Goal: Transaction & Acquisition: Download file/media

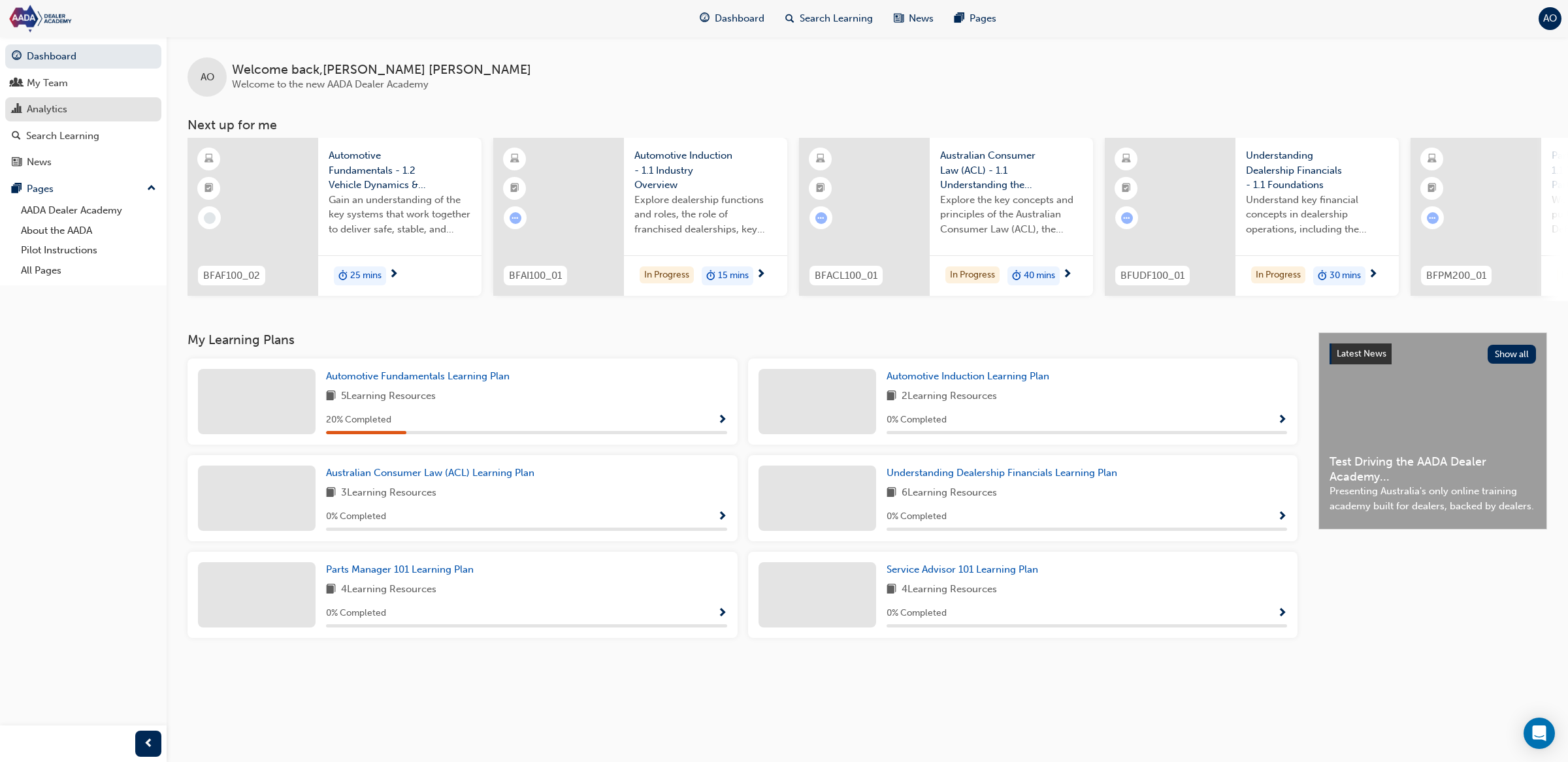
click at [87, 103] on div "Analytics" at bounding box center [83, 109] width 143 height 16
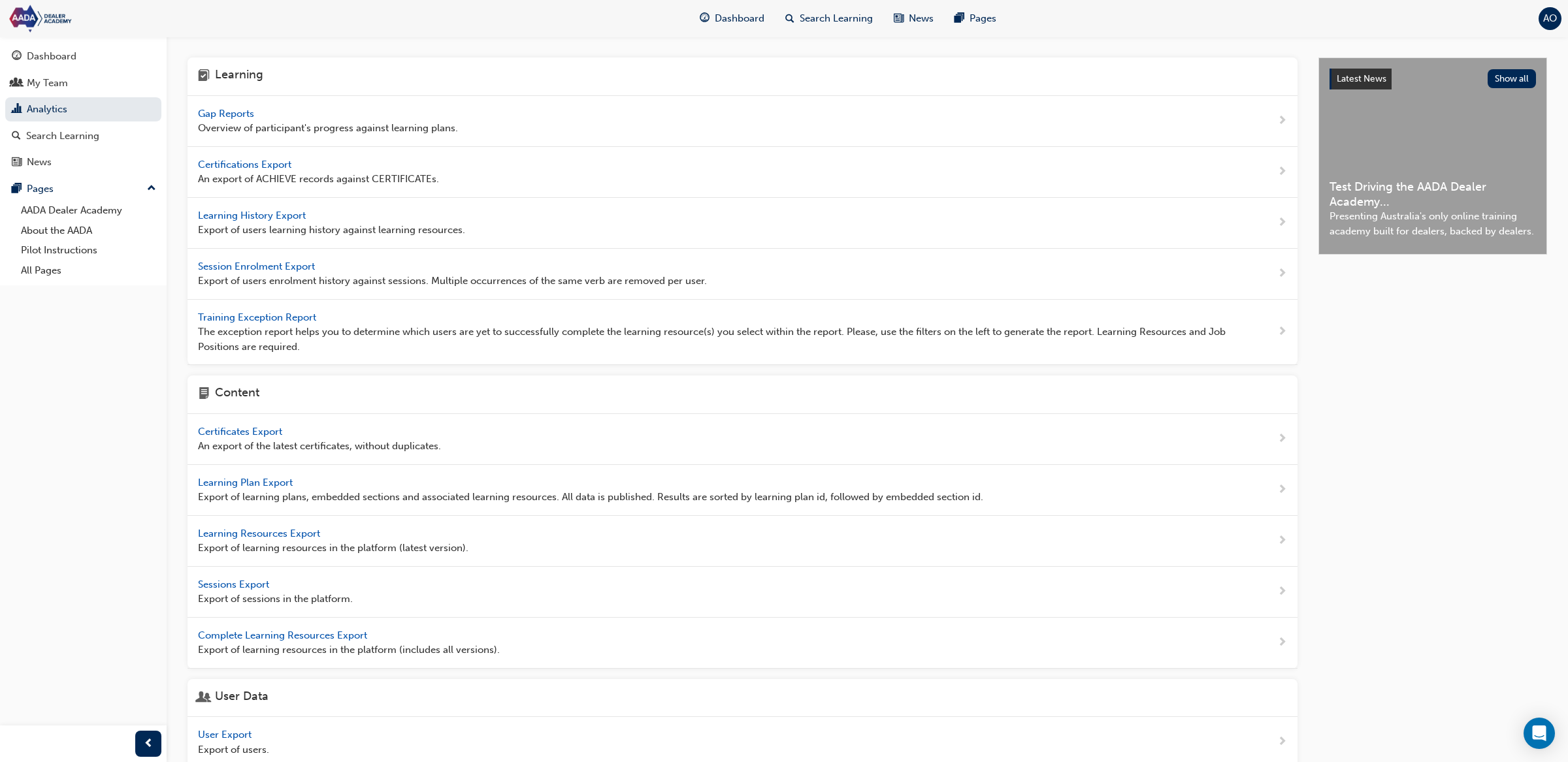
click at [245, 115] on span "Gap Reports" at bounding box center [227, 113] width 59 height 11
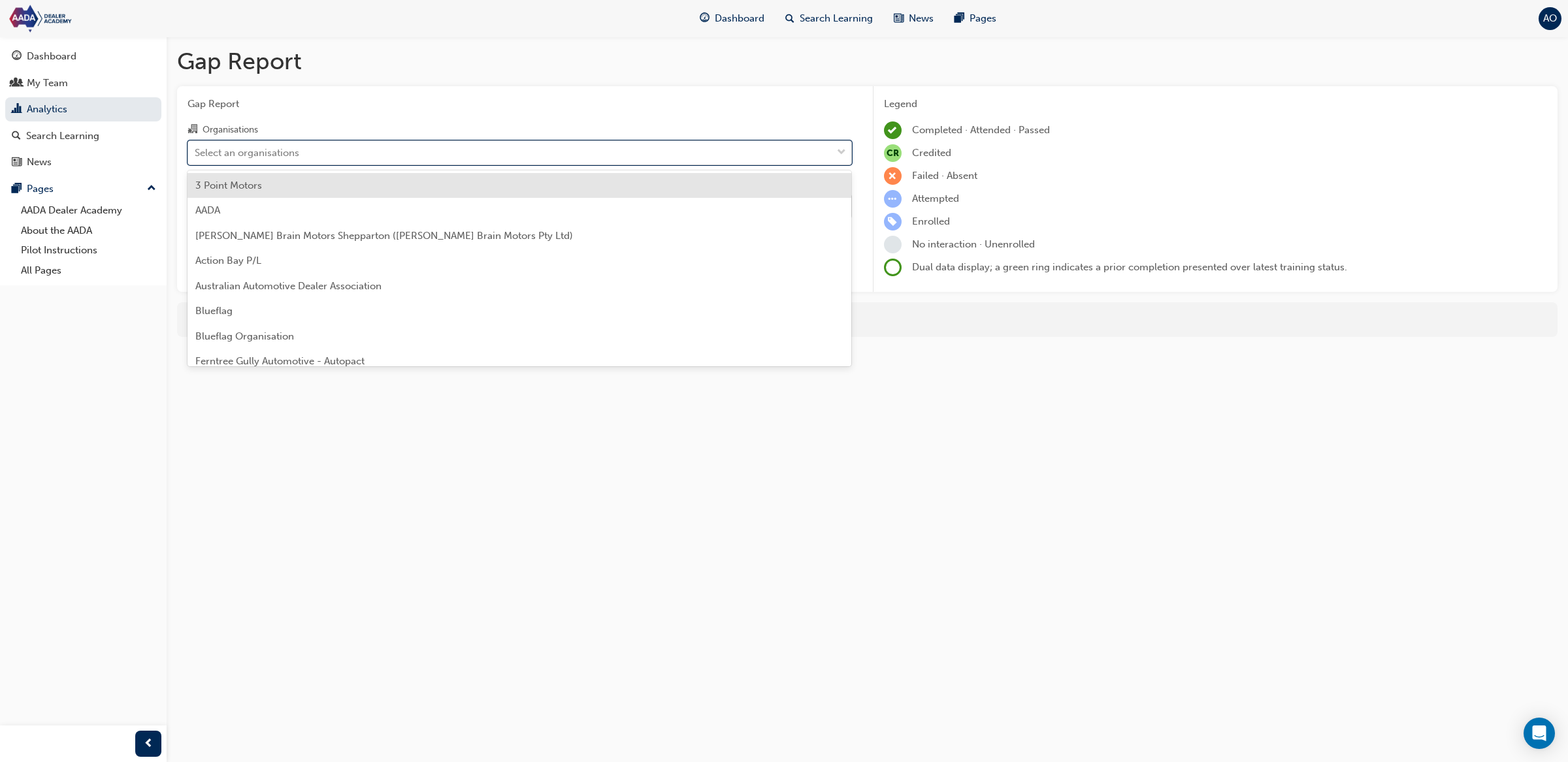
click at [264, 144] on div "Select an organisations" at bounding box center [509, 153] width 644 height 23
click at [196, 147] on input "Organisations option 3 Point Motors focused, 1 of 15. 15 results available. Use…" at bounding box center [194, 152] width 1 height 11
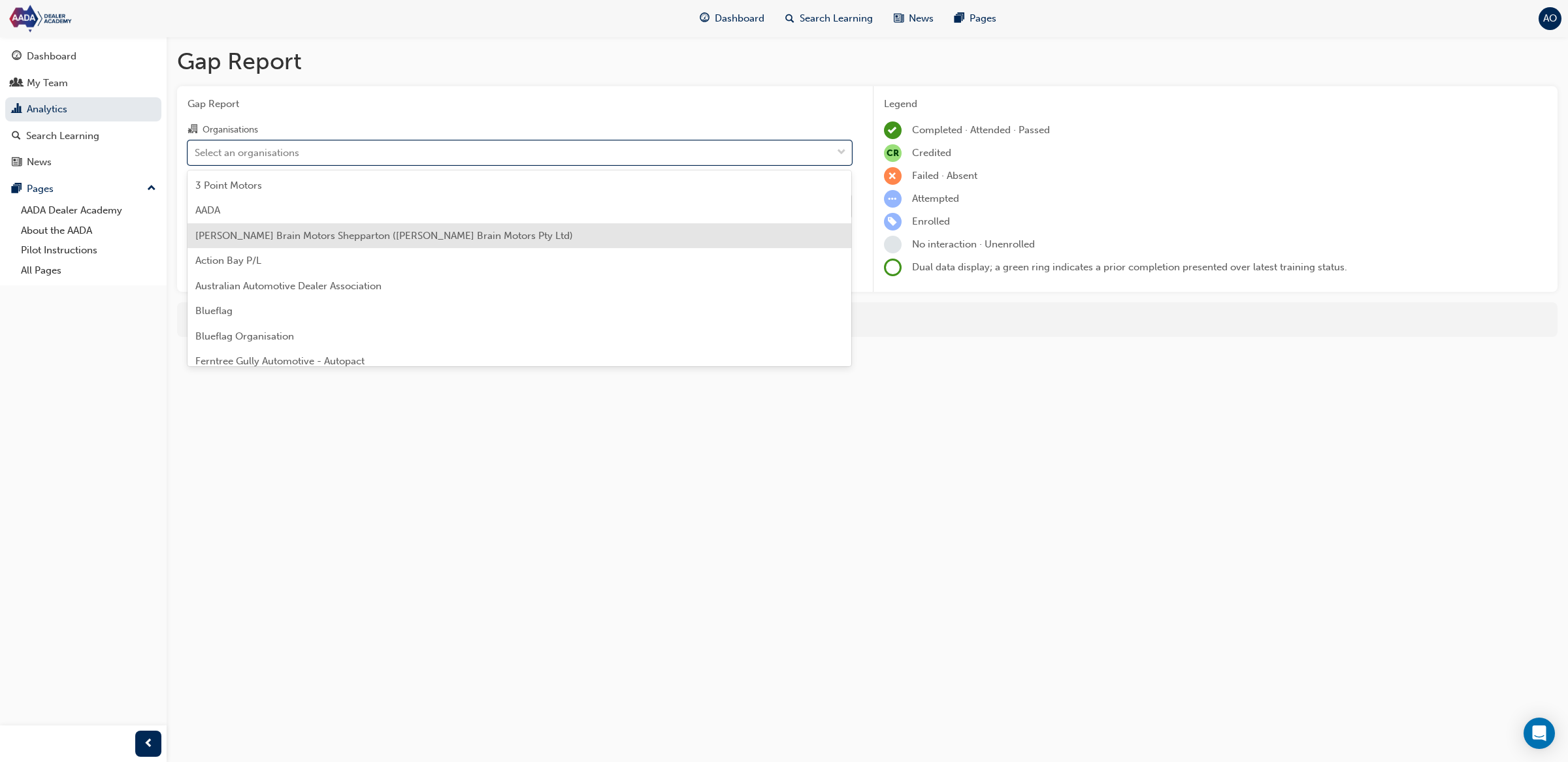
scroll to position [186, 0]
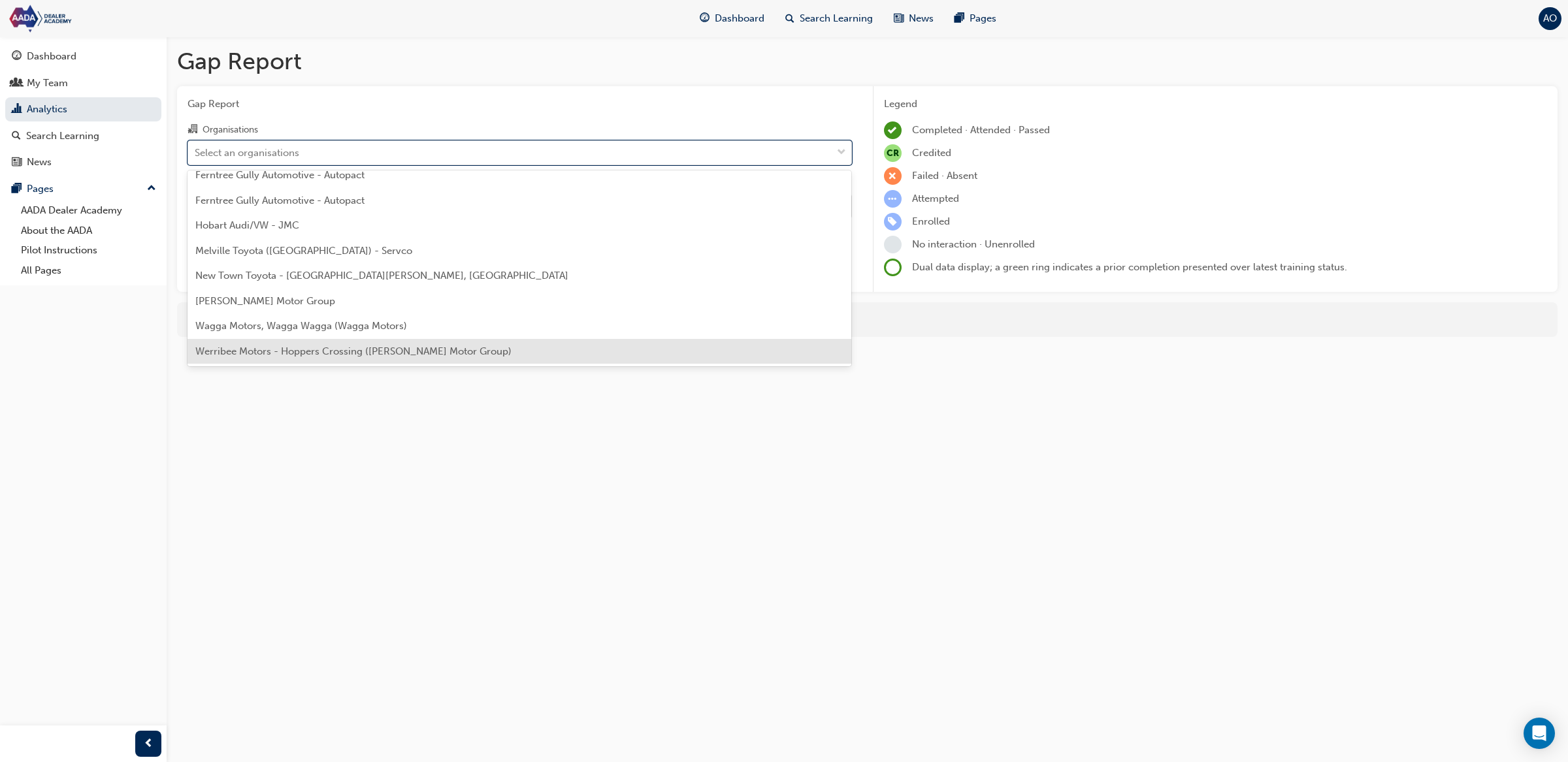
click at [285, 353] on span "Werribee Motors - Hoppers Crossing ([PERSON_NAME] Motor Group)" at bounding box center [353, 351] width 316 height 11
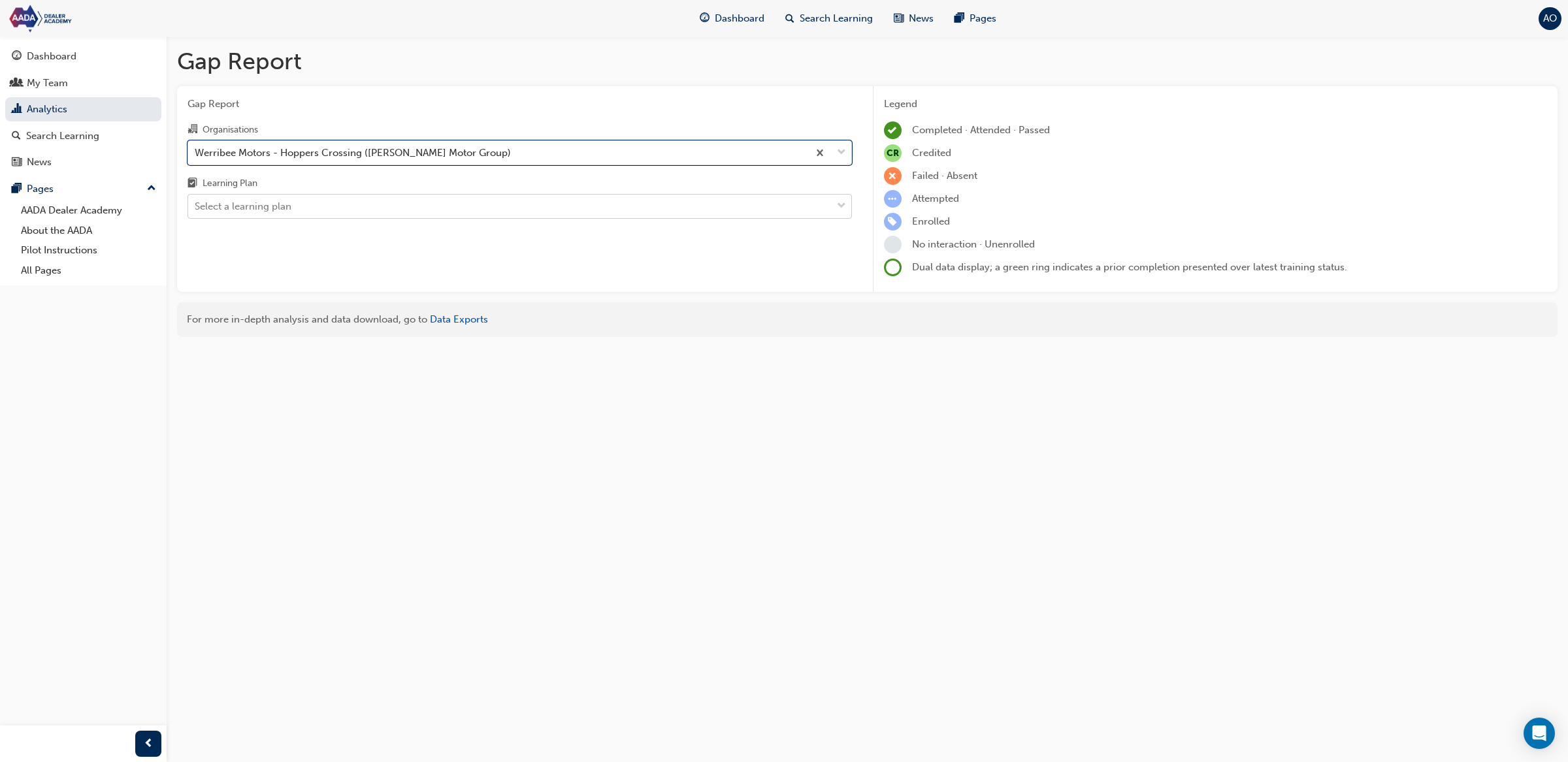
click at [321, 212] on div "Select a learning plan" at bounding box center [509, 207] width 644 height 23
click at [196, 212] on input "Learning Plan Select a learning plan" at bounding box center [194, 206] width 1 height 11
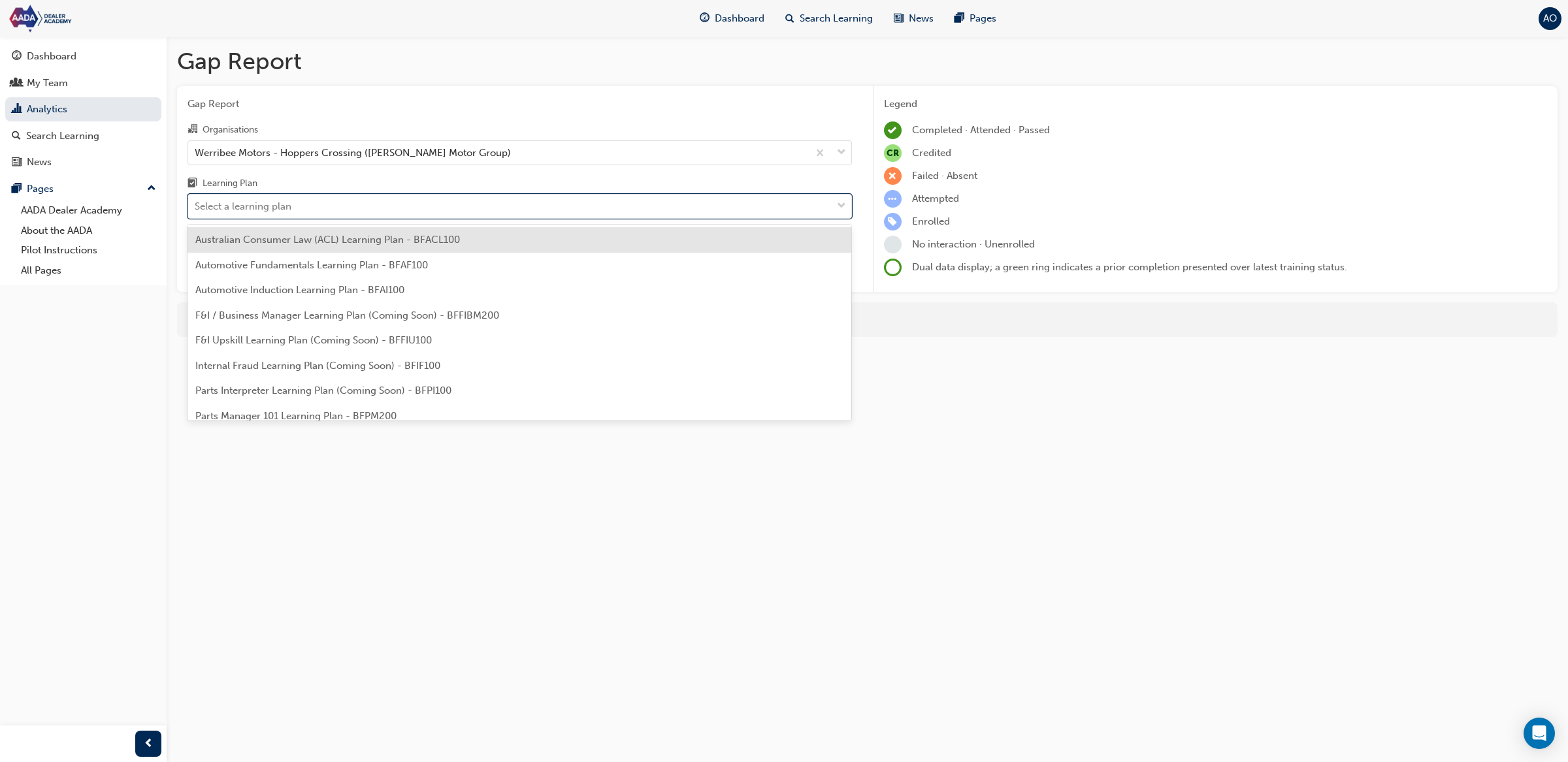
click at [322, 234] on span "Australian Consumer Law (ACL) Learning Plan - BFACL100" at bounding box center [328, 239] width 265 height 11
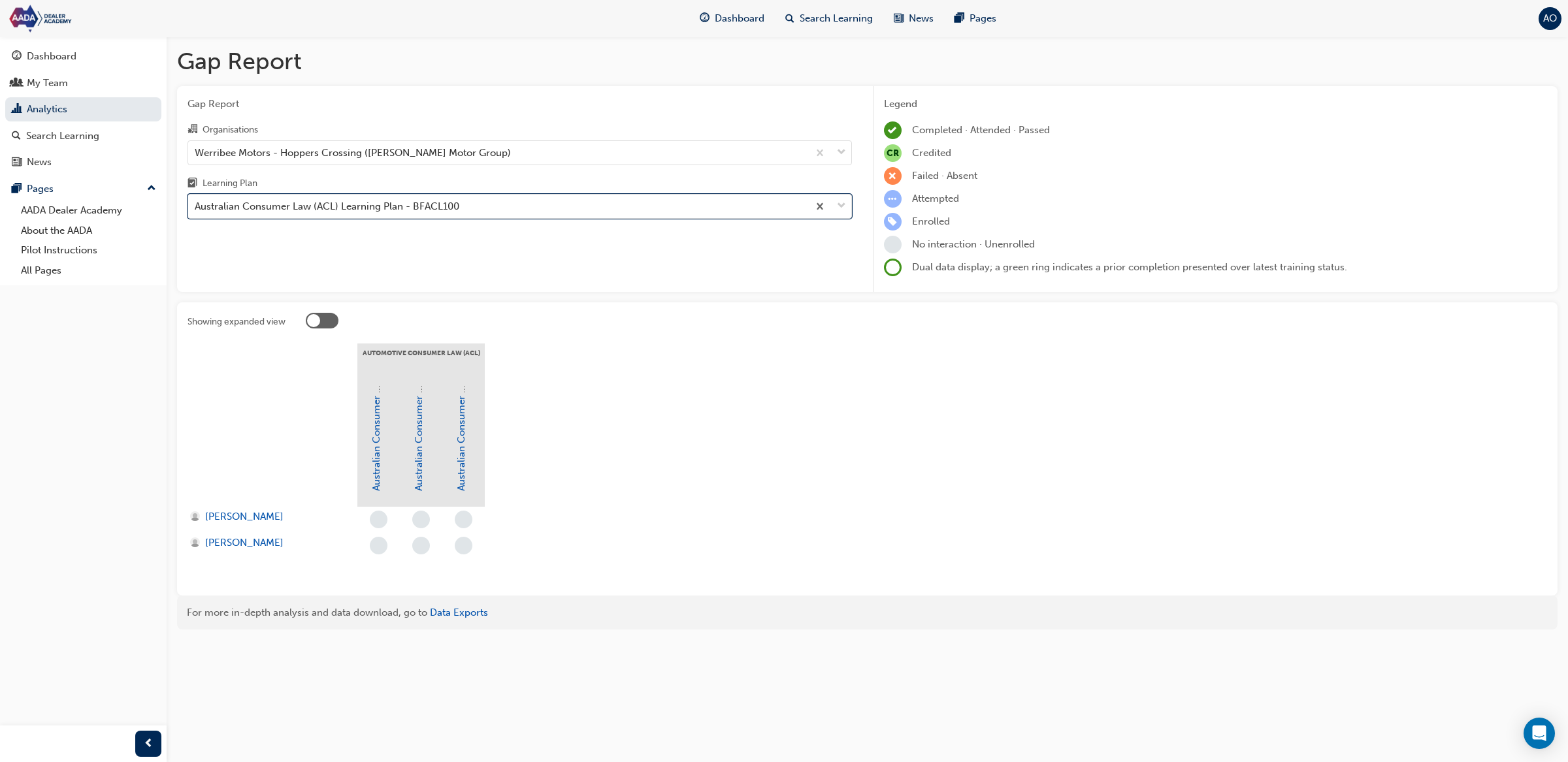
drag, startPoint x: 490, startPoint y: 155, endPoint x: 488, endPoint y: 167, distance: 12.2
click at [490, 155] on div "Werribee Motors - Hoppers Crossing ([PERSON_NAME] Motor Group)" at bounding box center [498, 153] width 620 height 23
click at [196, 155] on input "Organisations Werribee Motors - Hoppers Crossing ([PERSON_NAME] Motor Group)" at bounding box center [194, 152] width 1 height 11
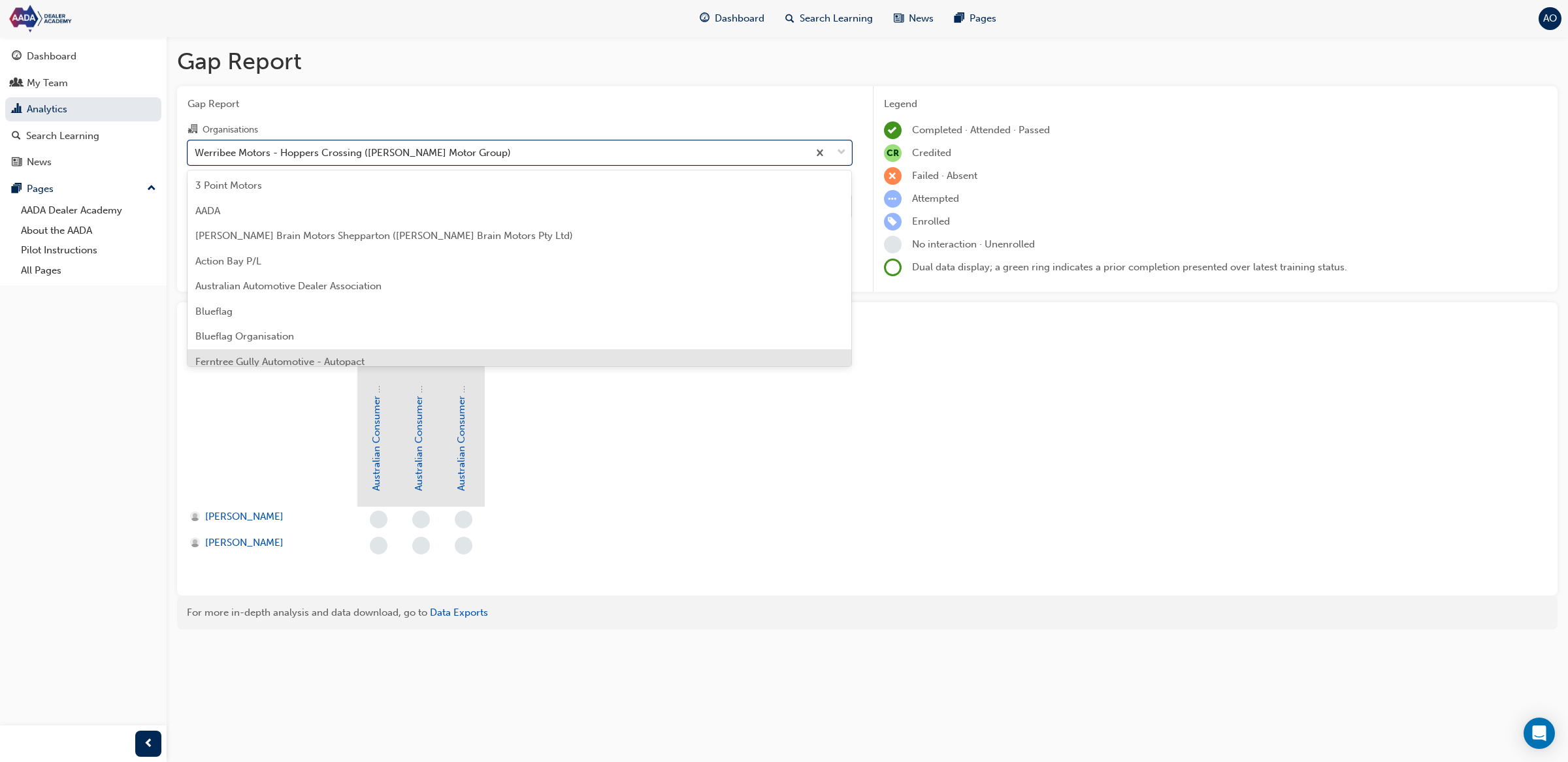
scroll to position [186, 0]
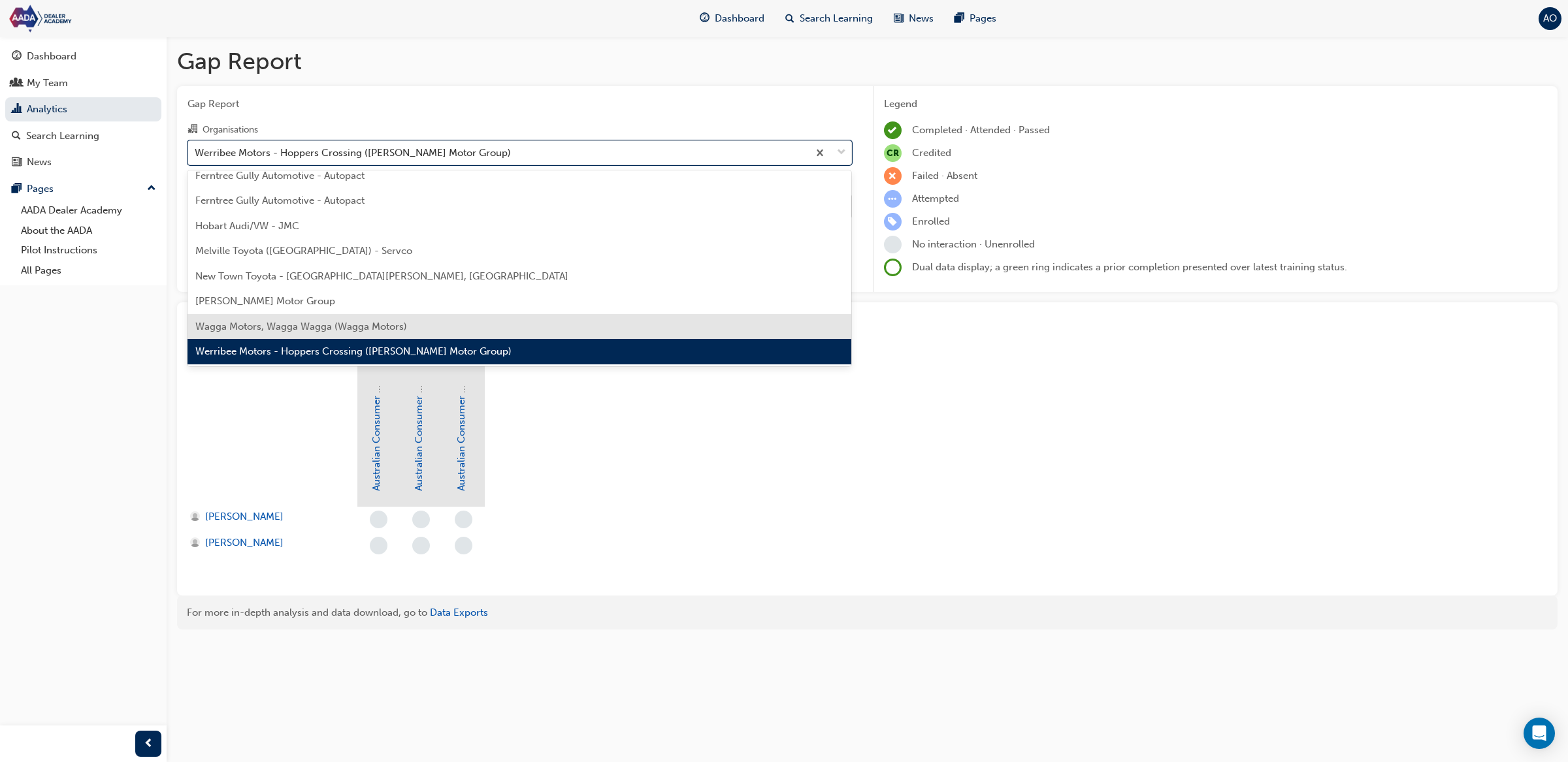
click at [473, 333] on div "Wagga Motors, Wagga Wagga (Wagga Motors)" at bounding box center [519, 327] width 664 height 26
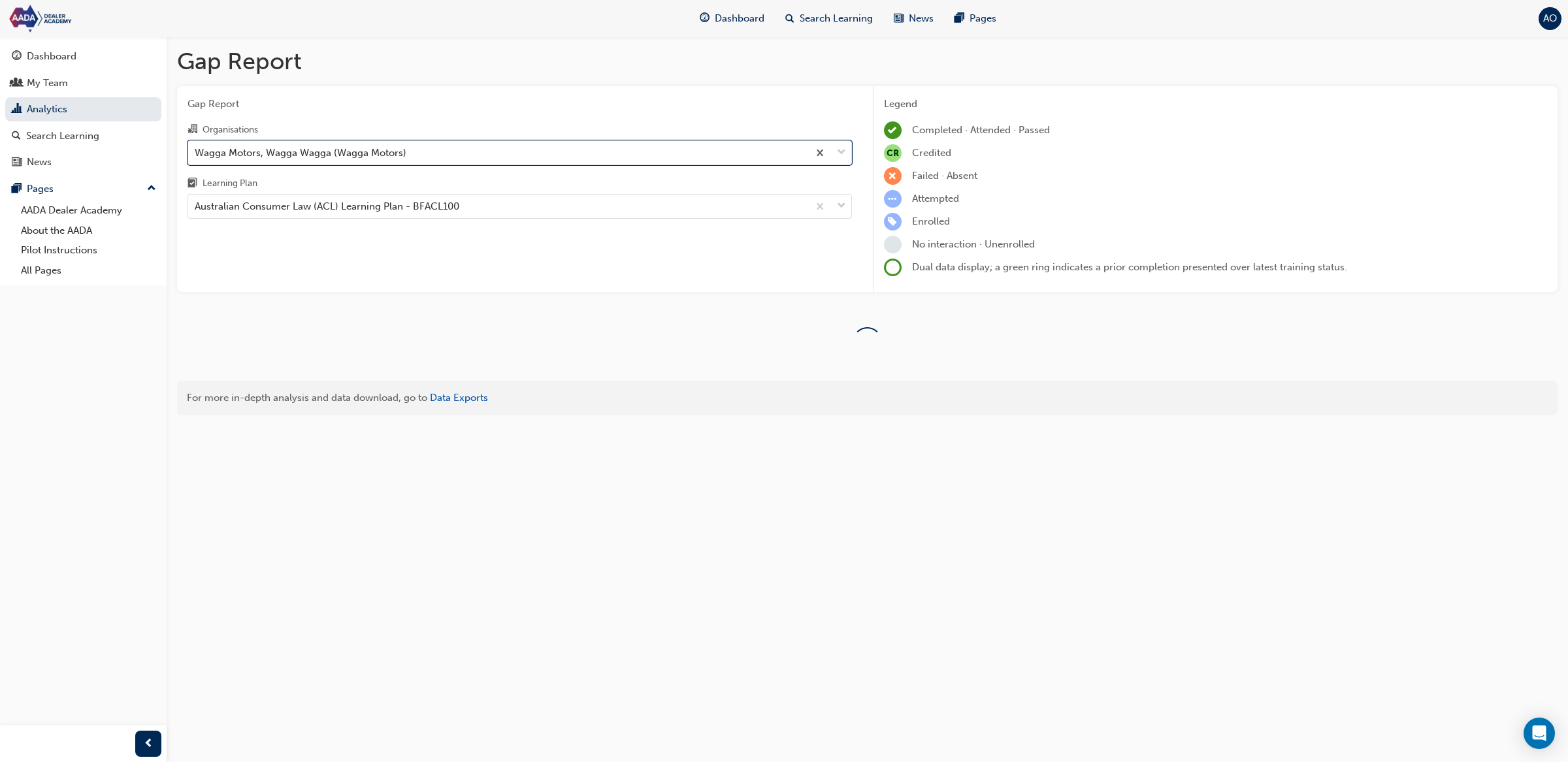
drag, startPoint x: 474, startPoint y: 211, endPoint x: 476, endPoint y: 222, distance: 11.2
click at [475, 213] on div "Australian Consumer Law (ACL) Learning Plan - BFACL100" at bounding box center [498, 207] width 620 height 23
click at [196, 212] on input "Learning Plan Australian Consumer Law (ACL) Learning Plan - BFACL100" at bounding box center [194, 206] width 1 height 11
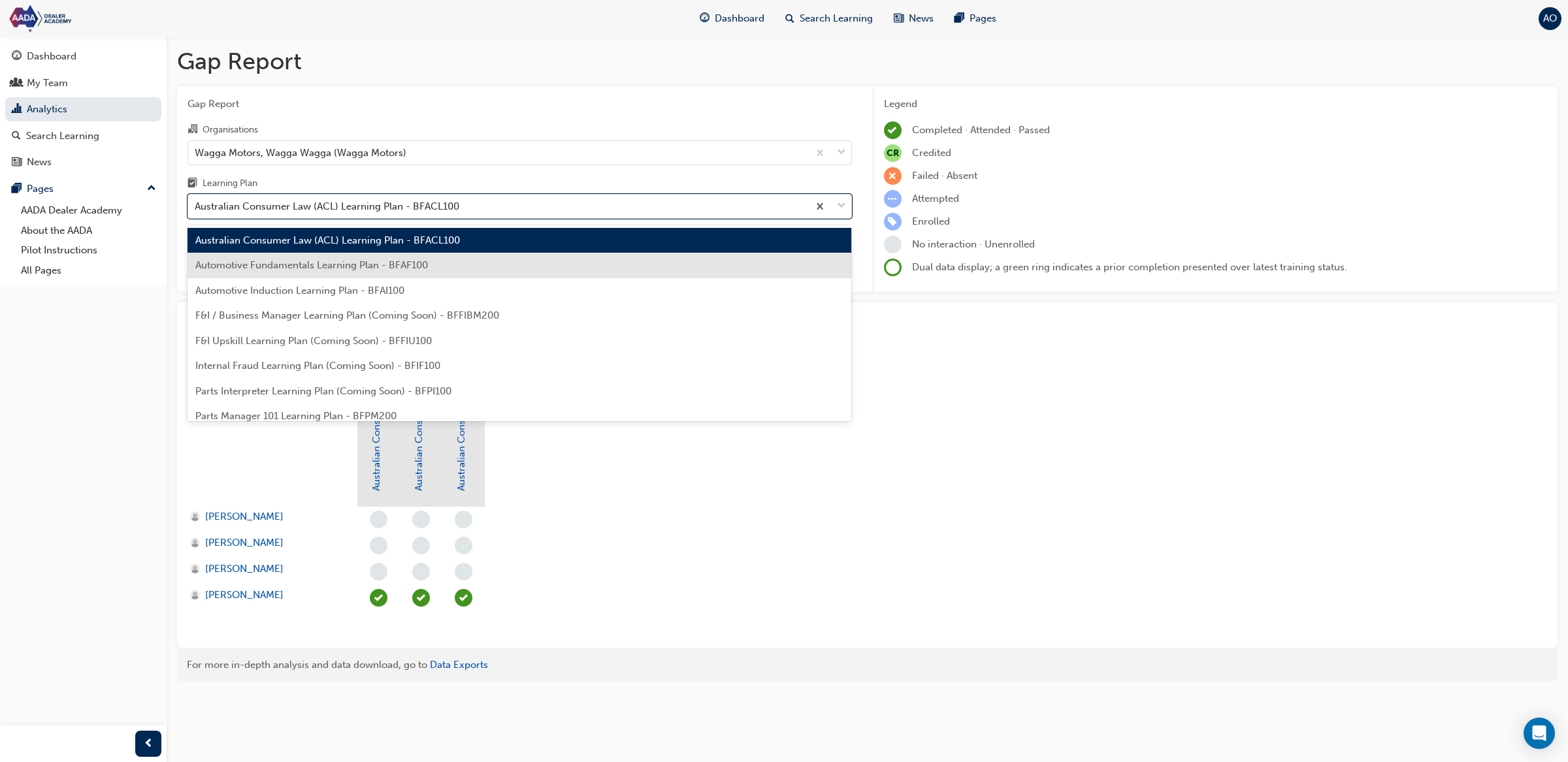
click at [471, 270] on div "Automotive Fundamentals Learning Plan - BFAF100" at bounding box center [519, 265] width 664 height 26
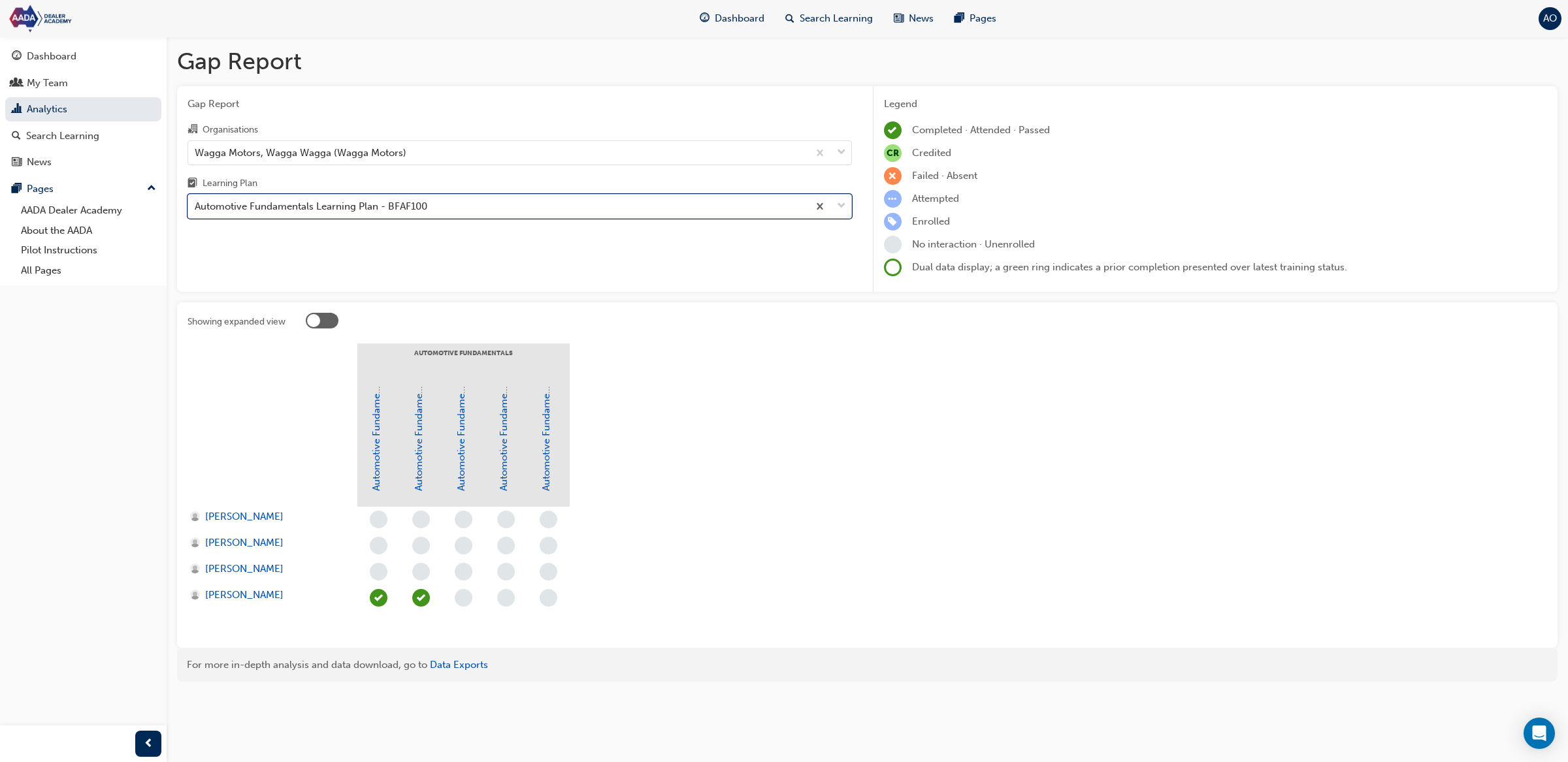
click at [461, 210] on div "Automotive Fundamentals Learning Plan - BFAF100" at bounding box center [498, 207] width 620 height 23
click at [196, 210] on input "Learning Plan option Automotive Fundamentals Learning Plan - BFAF100, selected.…" at bounding box center [194, 206] width 1 height 11
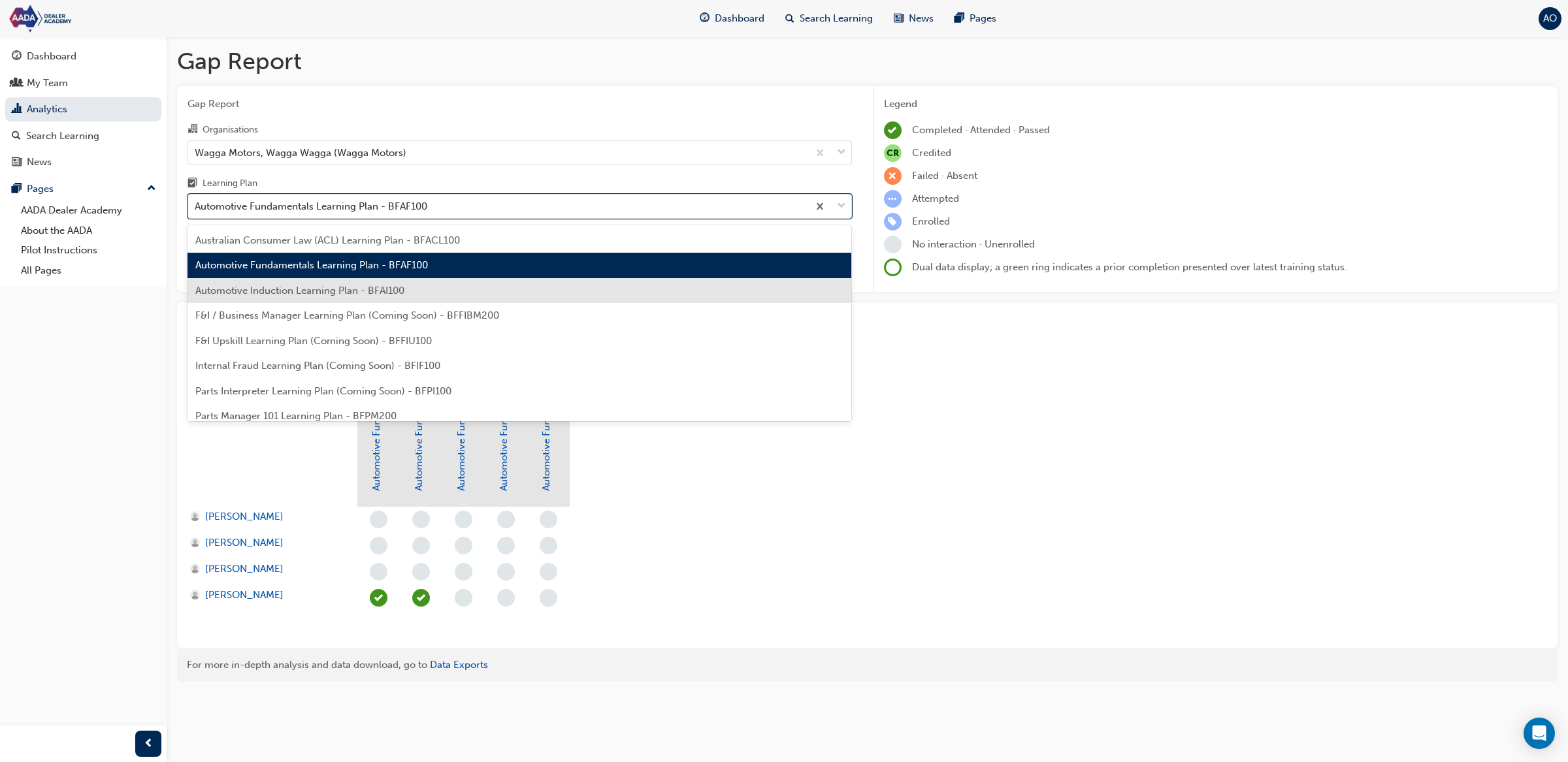
click at [456, 288] on div "Automotive Induction Learning Plan - BFAI100" at bounding box center [519, 290] width 664 height 26
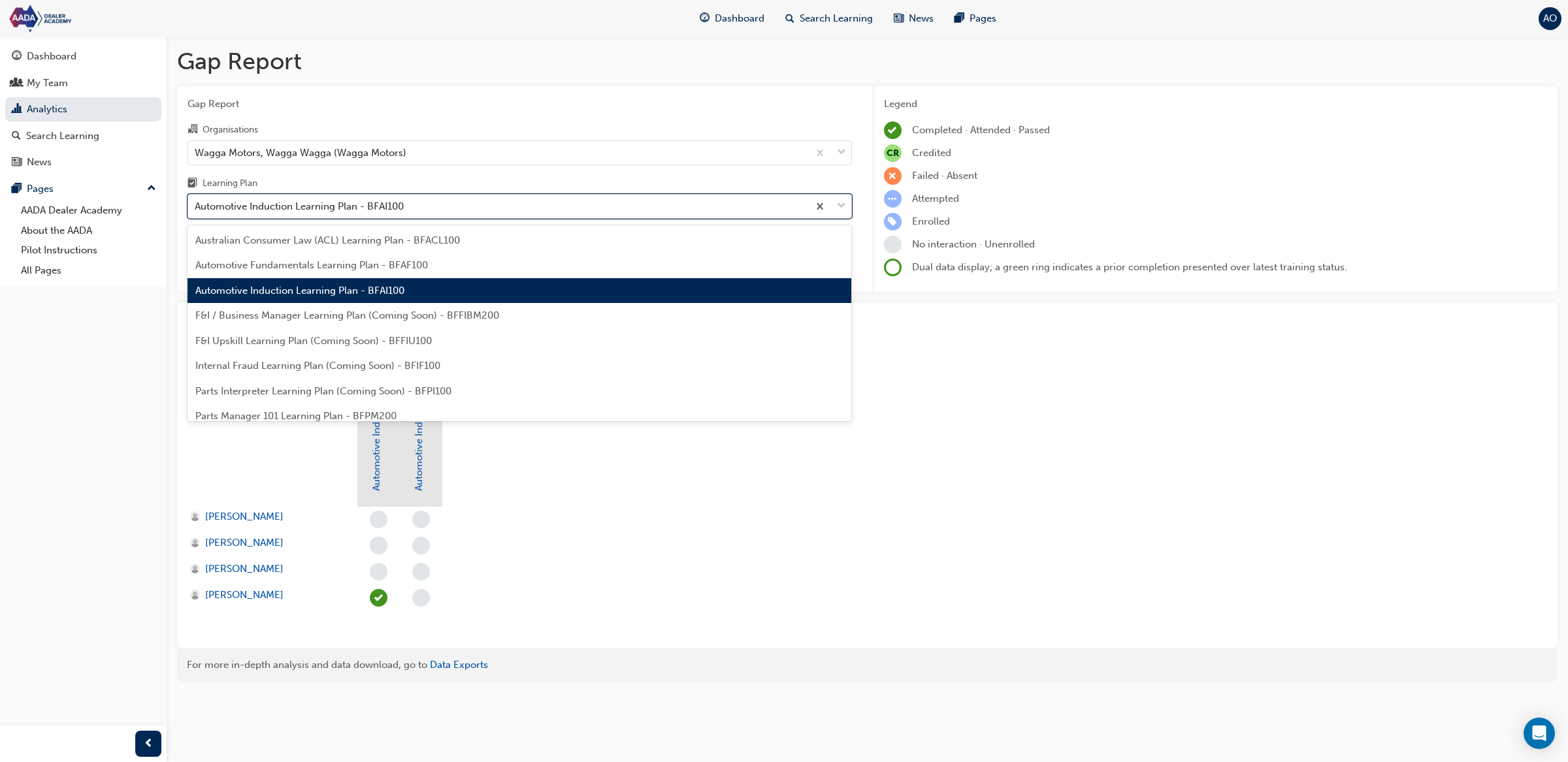
click at [431, 213] on div "Automotive Induction Learning Plan - BFAI100" at bounding box center [498, 207] width 620 height 23
click at [196, 212] on input "Learning Plan option Automotive Induction Learning Plan - BFAI100, selected. op…" at bounding box center [194, 206] width 1 height 11
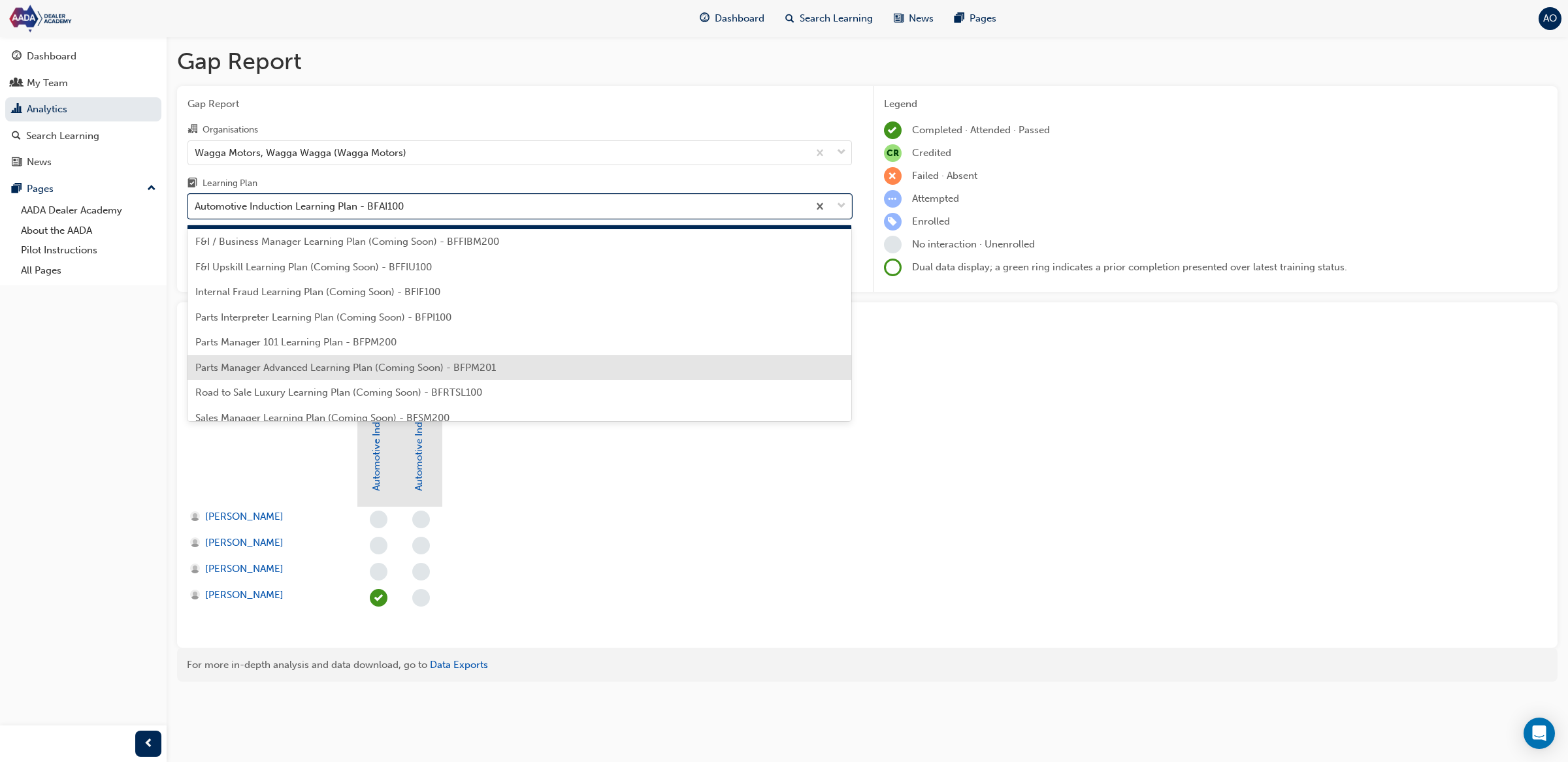
scroll to position [82, 0]
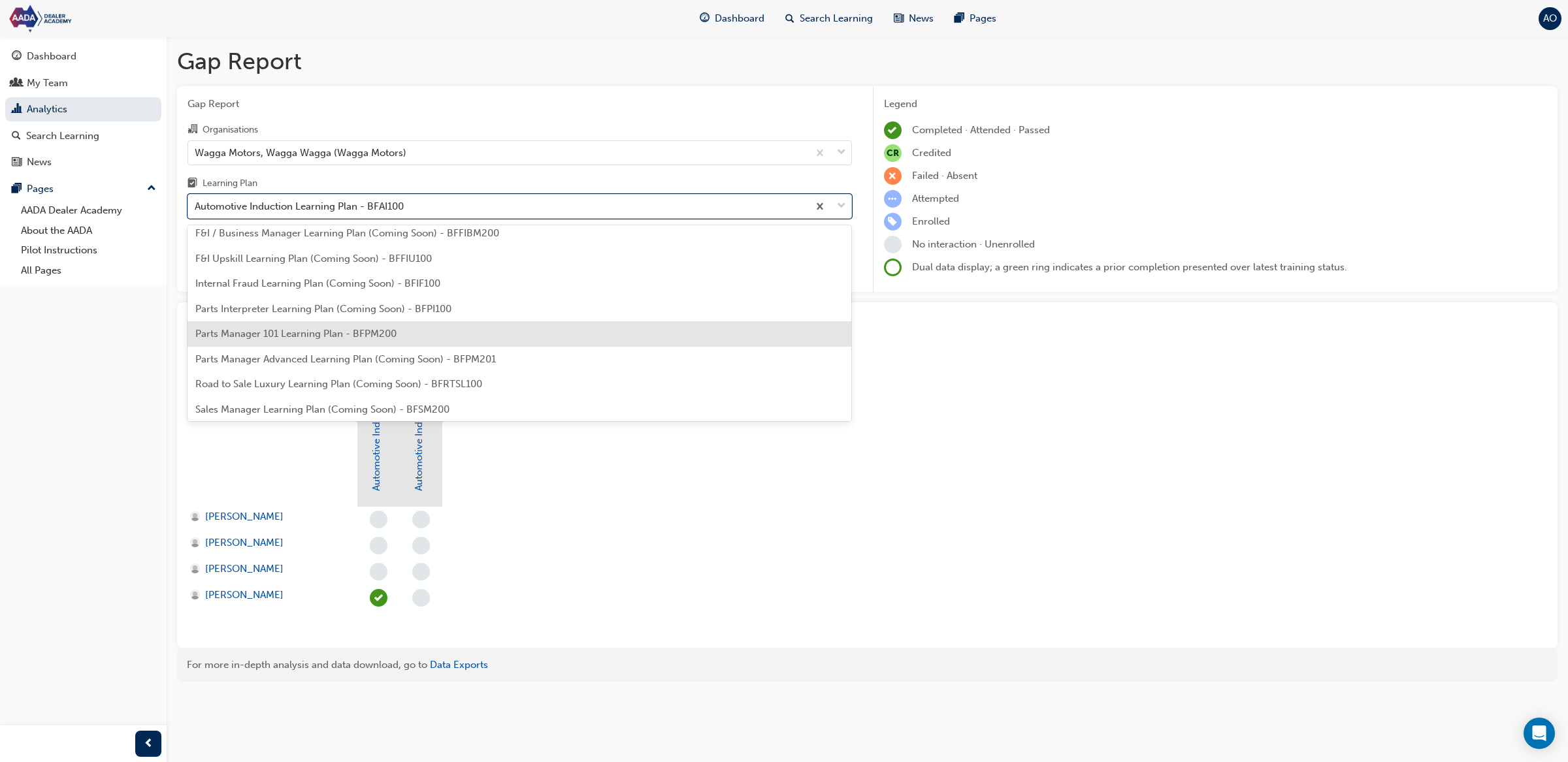
drag, startPoint x: 425, startPoint y: 336, endPoint x: 428, endPoint y: 328, distance: 8.5
click at [426, 336] on div "Parts Manager 101 Learning Plan - BFPM200" at bounding box center [519, 334] width 664 height 26
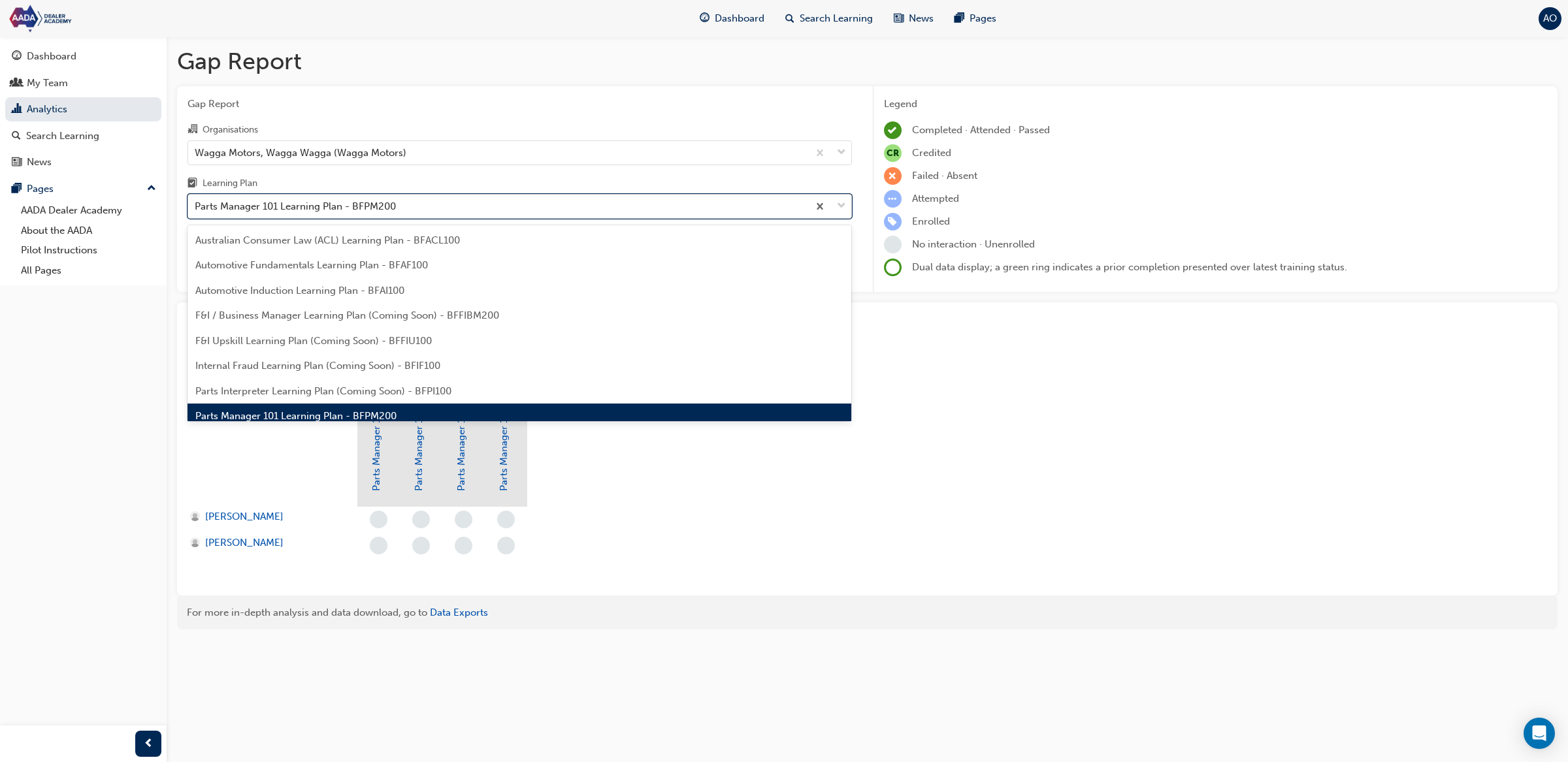
click at [436, 207] on div "Parts Manager 101 Learning Plan - BFPM200" at bounding box center [498, 207] width 620 height 23
click at [196, 207] on input "Learning Plan option Parts Manager 101 Learning Plan - BFPM200, selected. optio…" at bounding box center [194, 206] width 1 height 11
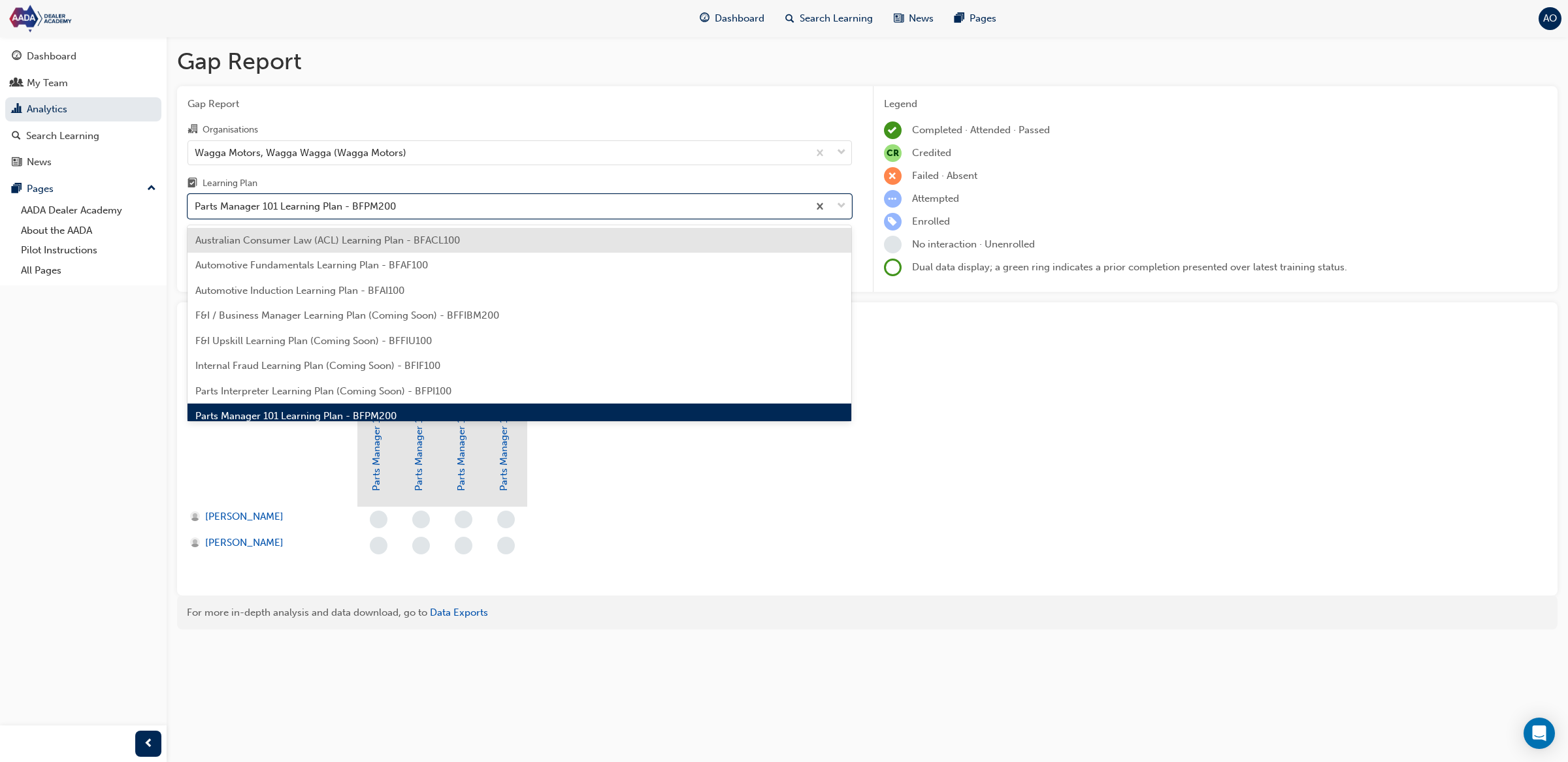
drag, startPoint x: 436, startPoint y: 235, endPoint x: 438, endPoint y: 226, distance: 9.2
click at [437, 235] on span "Australian Consumer Law (ACL) Learning Plan - BFACL100" at bounding box center [328, 240] width 265 height 11
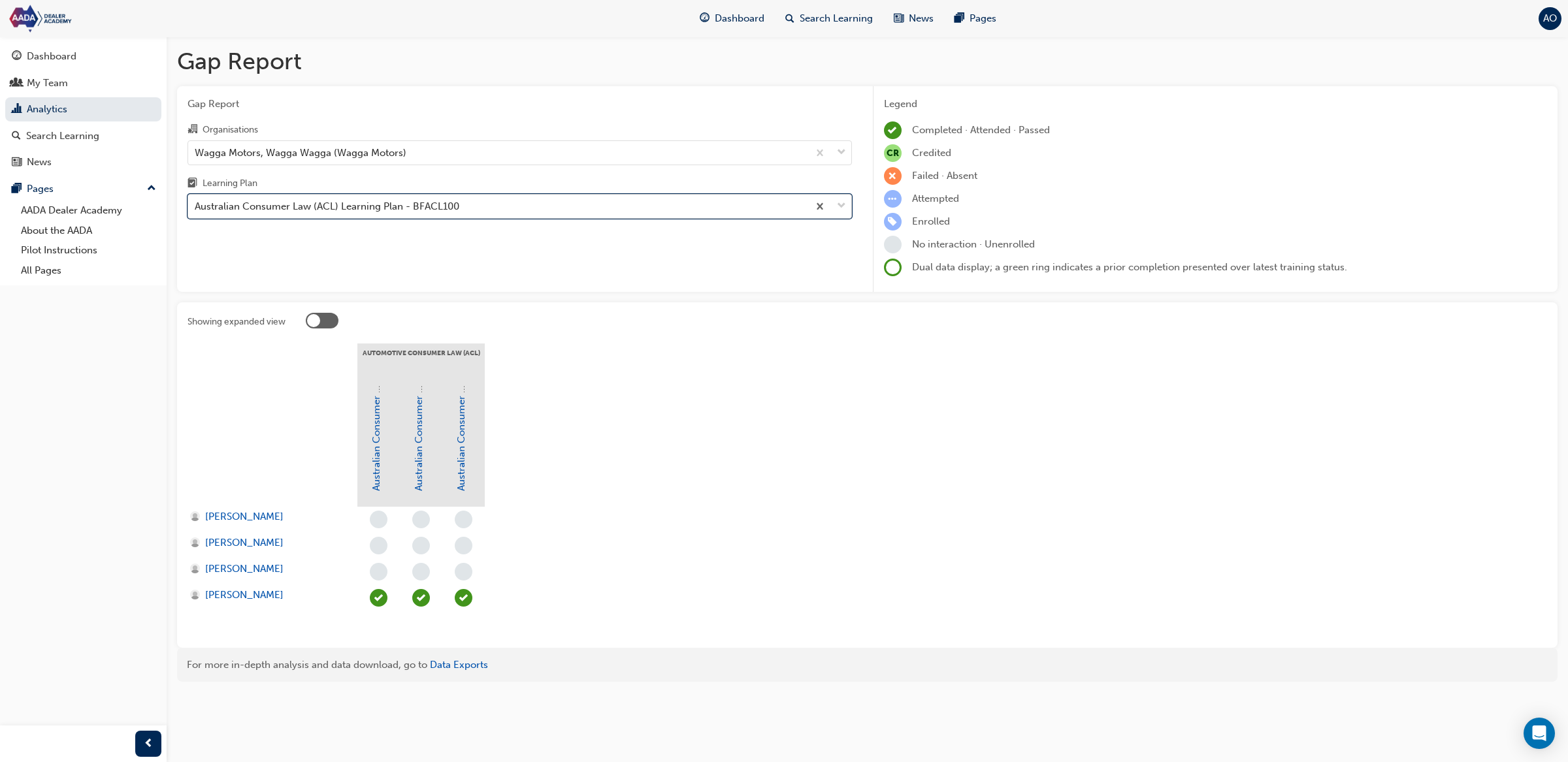
click at [443, 213] on div "Australian Consumer Law (ACL) Learning Plan - BFACL100" at bounding box center [327, 207] width 265 height 15
click at [196, 212] on input "Learning Plan option Australian Consumer Law (ACL) Learning Plan - BFACL100, se…" at bounding box center [194, 206] width 1 height 11
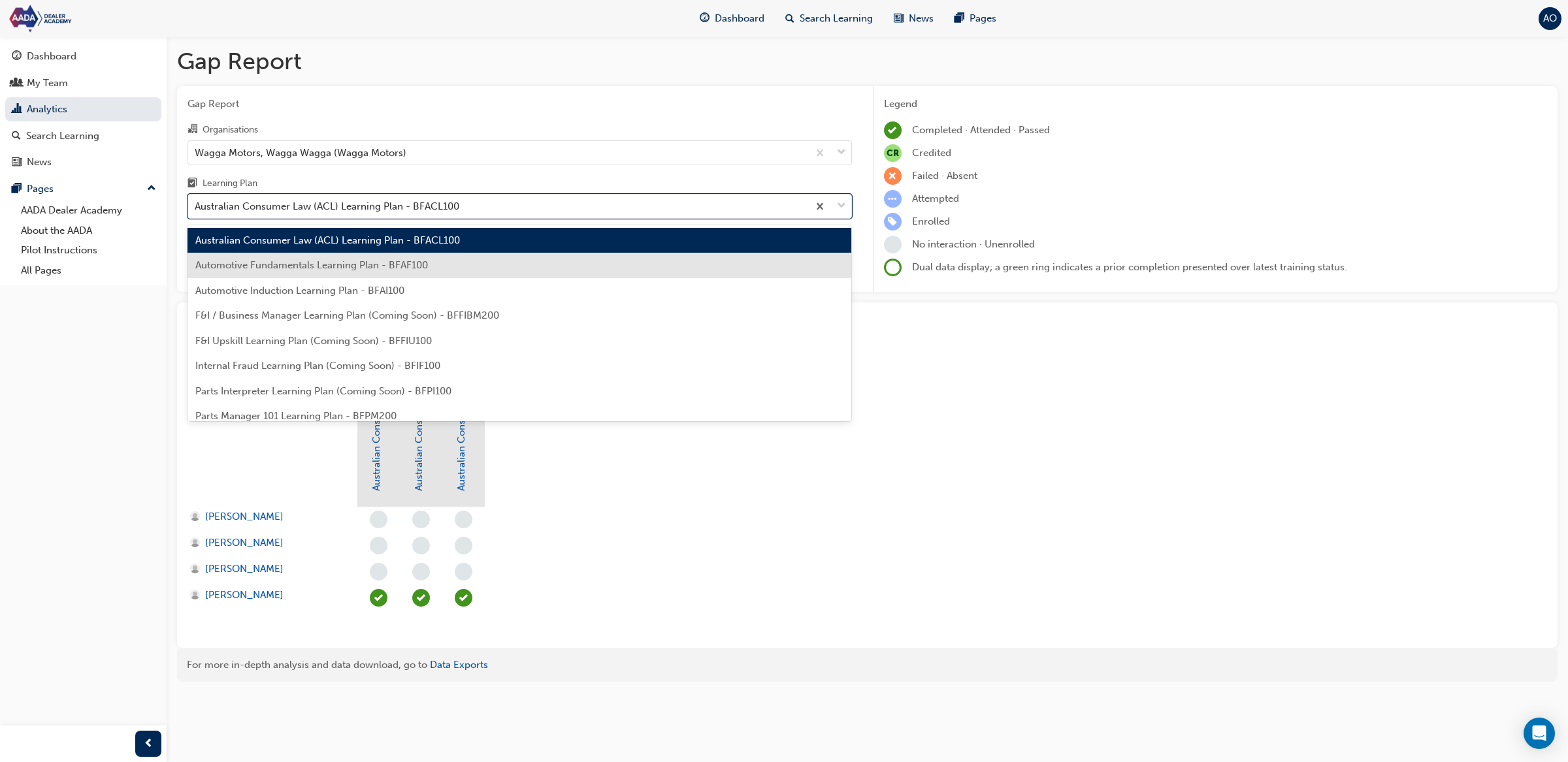
drag, startPoint x: 435, startPoint y: 269, endPoint x: 434, endPoint y: 244, distance: 25.0
click at [435, 268] on div "Automotive Fundamentals Learning Plan - BFAF100" at bounding box center [519, 265] width 664 height 26
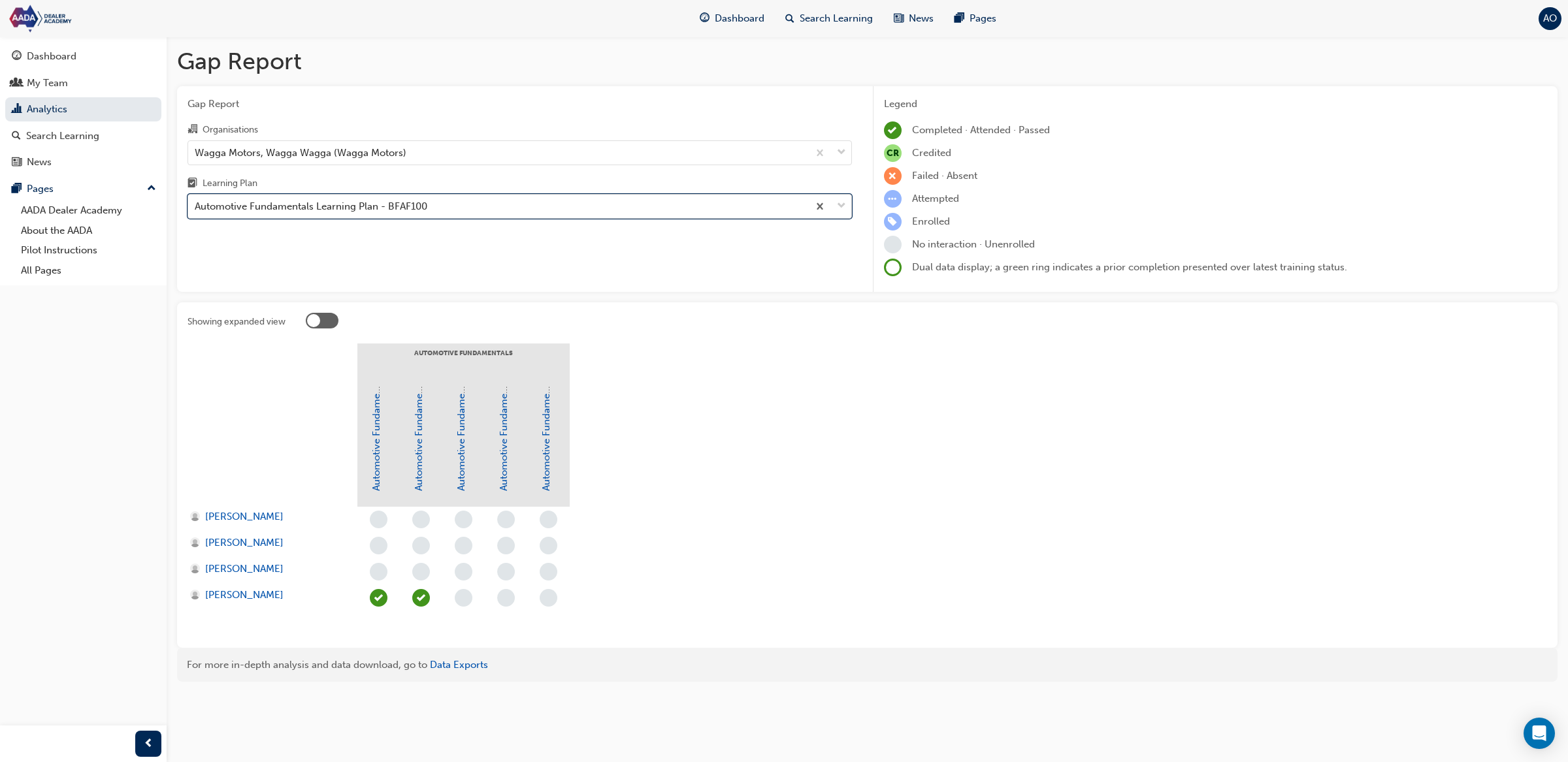
click at [436, 210] on div "Automotive Fundamentals Learning Plan - BFAF100" at bounding box center [498, 207] width 620 height 23
click at [196, 210] on input "Learning Plan option Automotive Fundamentals Learning Plan - BFAF100, selected.…" at bounding box center [194, 206] width 1 height 11
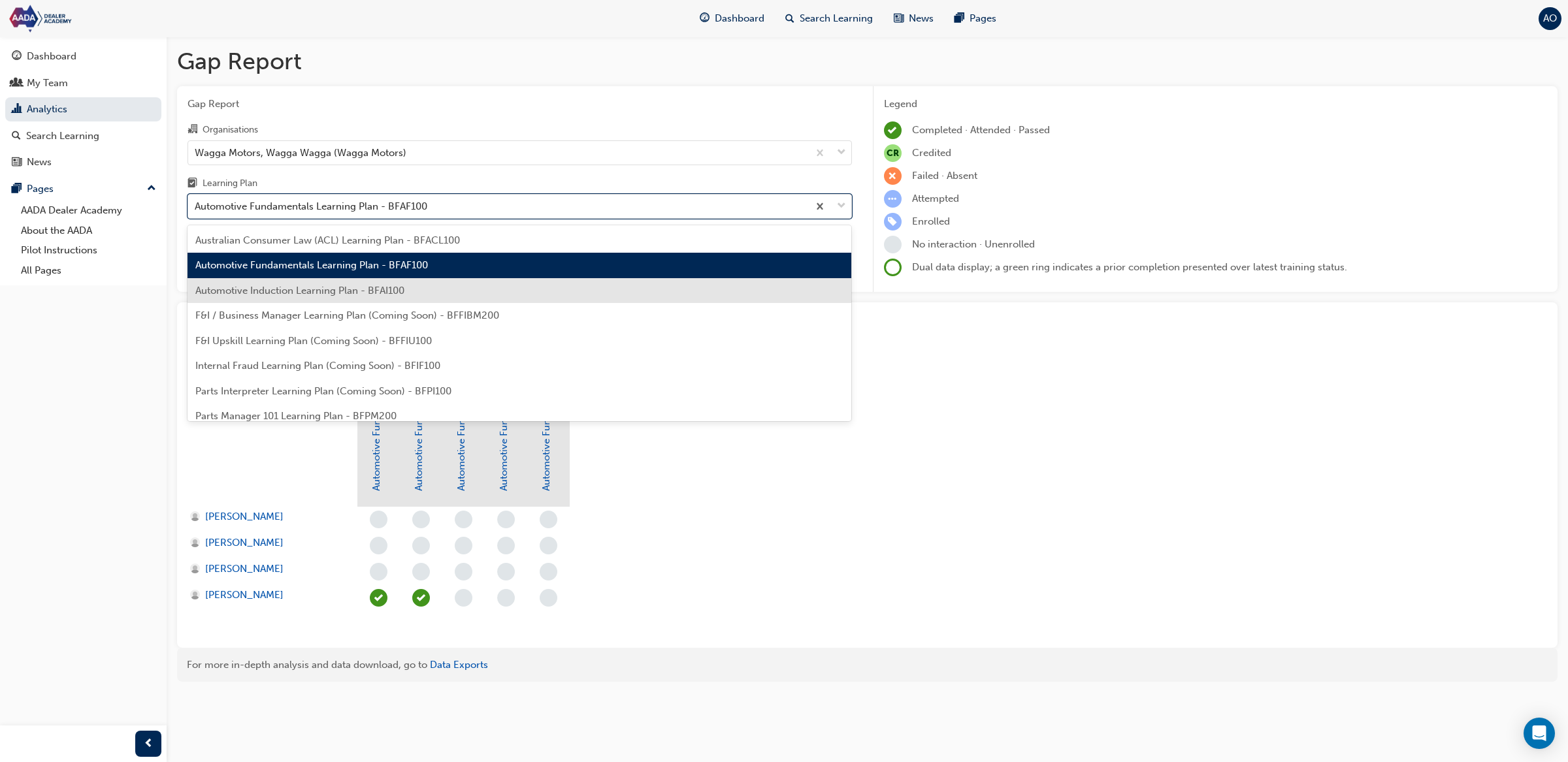
click at [423, 292] on div "Automotive Induction Learning Plan - BFAI100" at bounding box center [519, 290] width 664 height 26
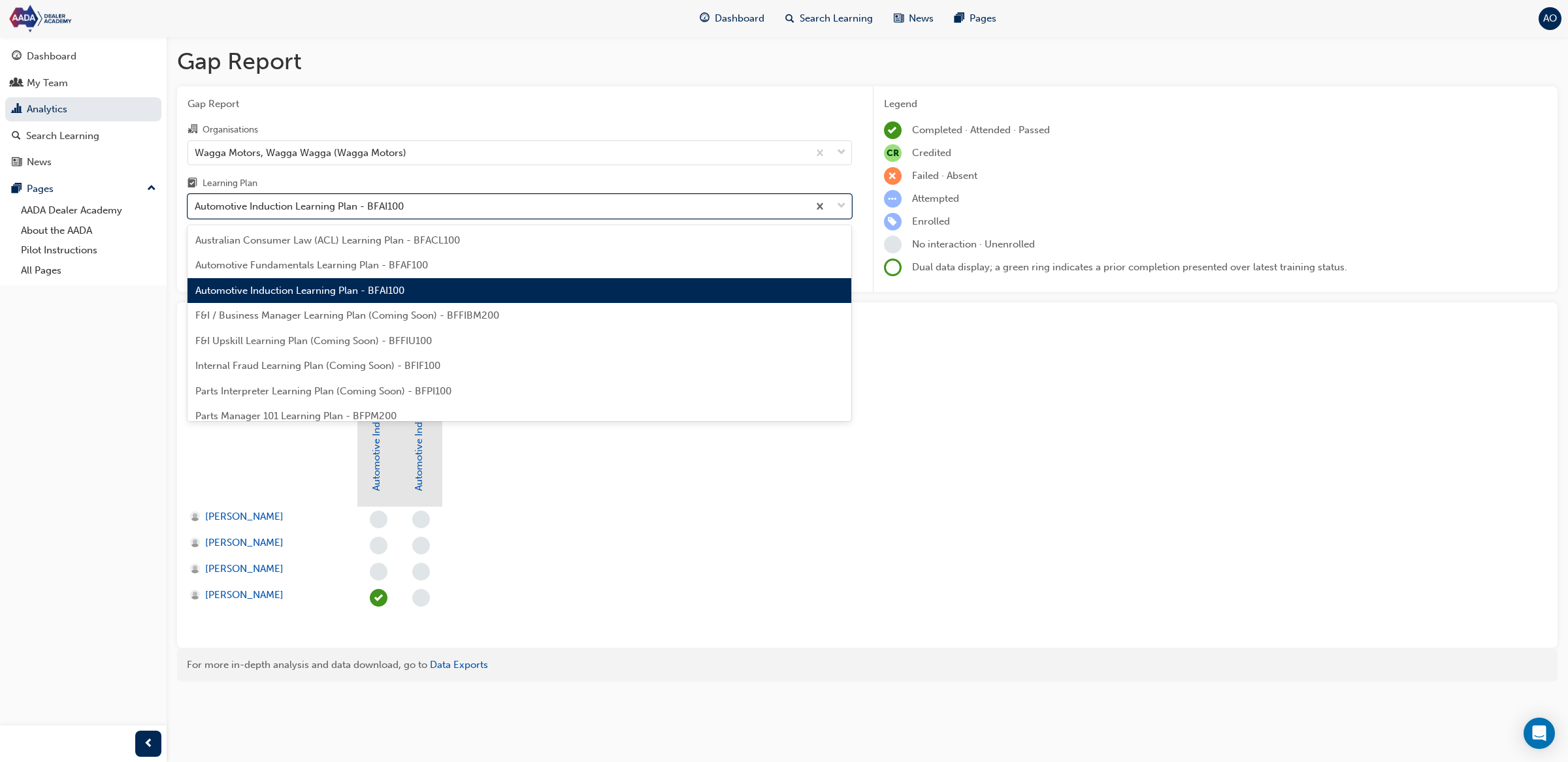
click at [377, 205] on div "Automotive Induction Learning Plan - BFAI100" at bounding box center [298, 207] width 209 height 15
click at [196, 205] on input "Learning Plan option Automotive Induction Learning Plan - BFAI100, selected. op…" at bounding box center [194, 206] width 1 height 11
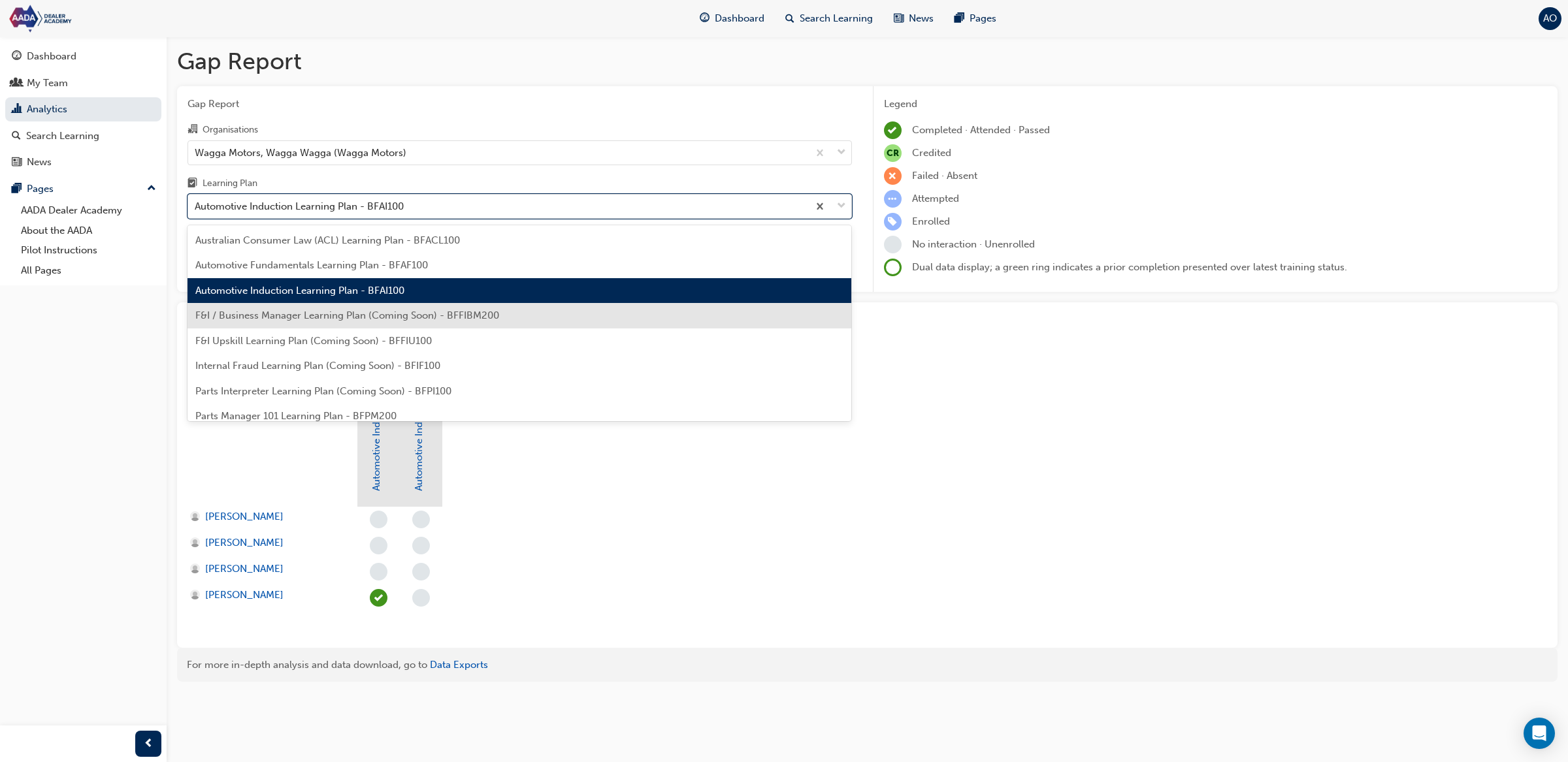
click at [370, 307] on div "F&I / Business Manager Learning Plan (Coming Soon) - BFFIBM200" at bounding box center [519, 315] width 664 height 26
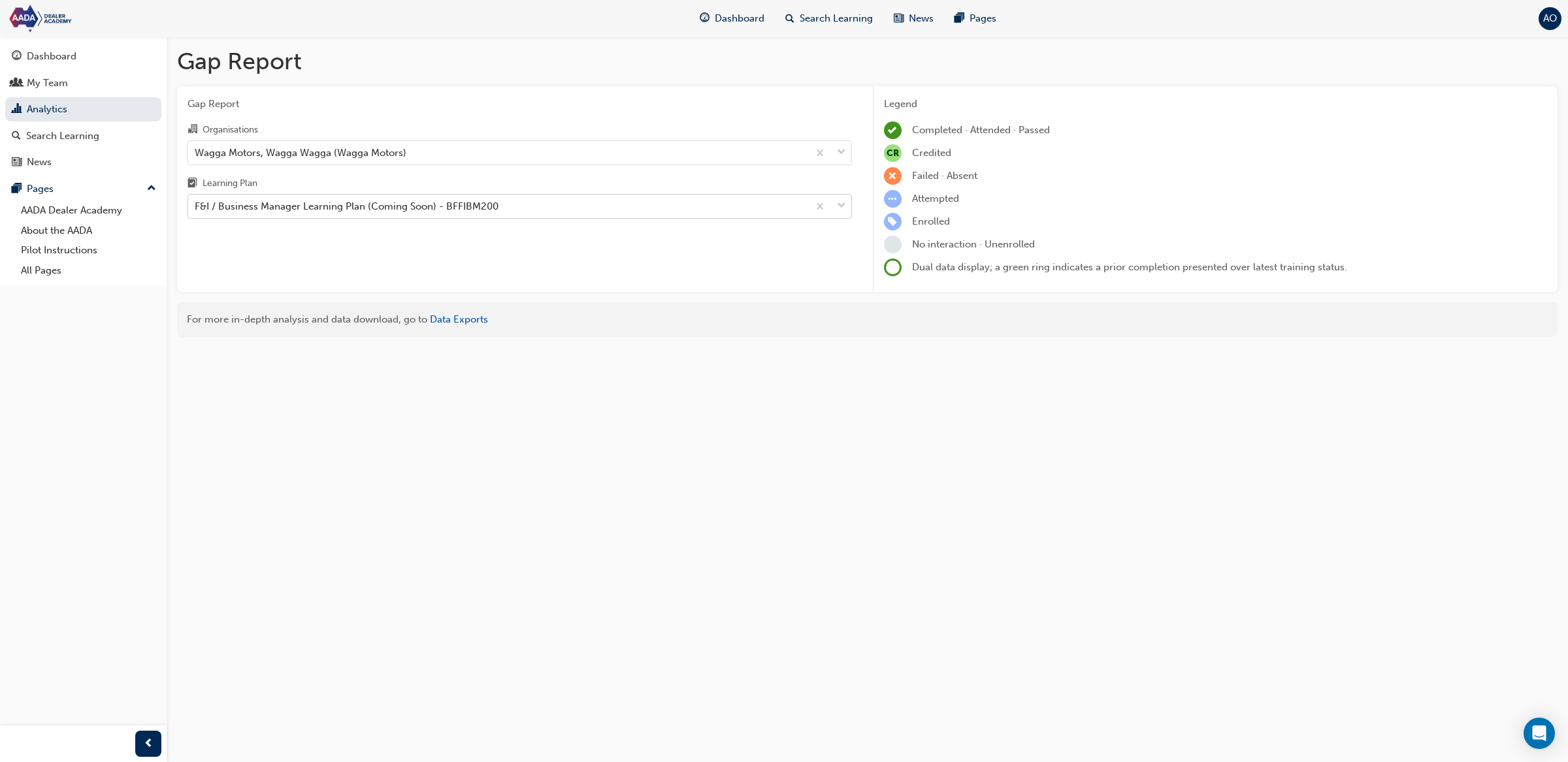
drag, startPoint x: 362, startPoint y: 182, endPoint x: 368, endPoint y: 206, distance: 24.7
click at [363, 182] on div "Learning Plan" at bounding box center [519, 185] width 664 height 19
click at [196, 200] on input "Learning Plan F&I / Business Manager Learning Plan (Coming Soon) - BFFIBM200" at bounding box center [194, 206] width 1 height 11
click at [369, 209] on div "F&I / Business Manager Learning Plan (Coming Soon) - BFFIBM200" at bounding box center [346, 207] width 304 height 15
click at [196, 209] on input "Learning Plan option F&I / Business Manager Learning Plan (Coming Soon) - BFFIB…" at bounding box center [194, 206] width 1 height 11
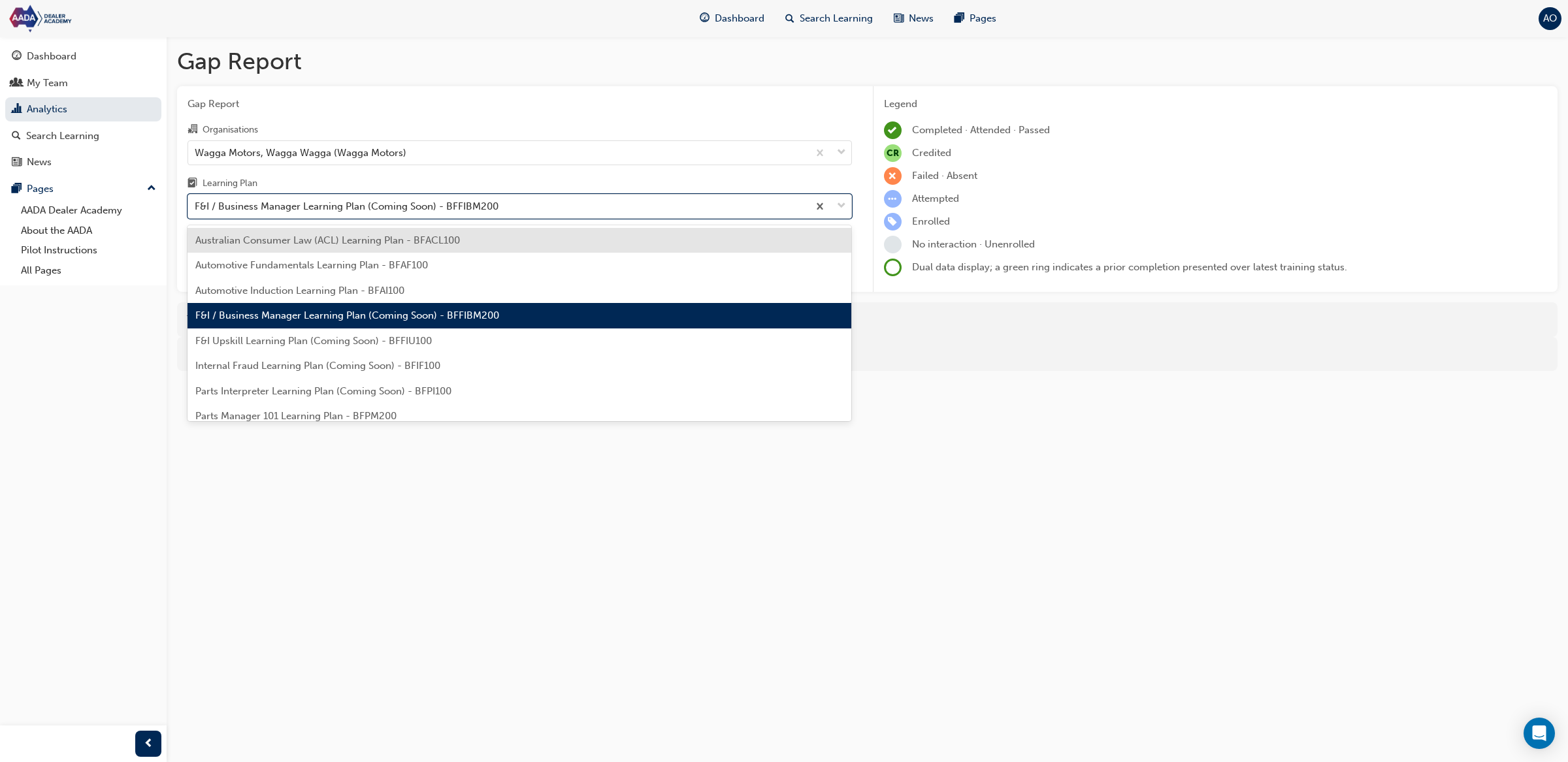
click at [359, 245] on span "Australian Consumer Law (ACL) Learning Plan - BFACL100" at bounding box center [328, 240] width 265 height 11
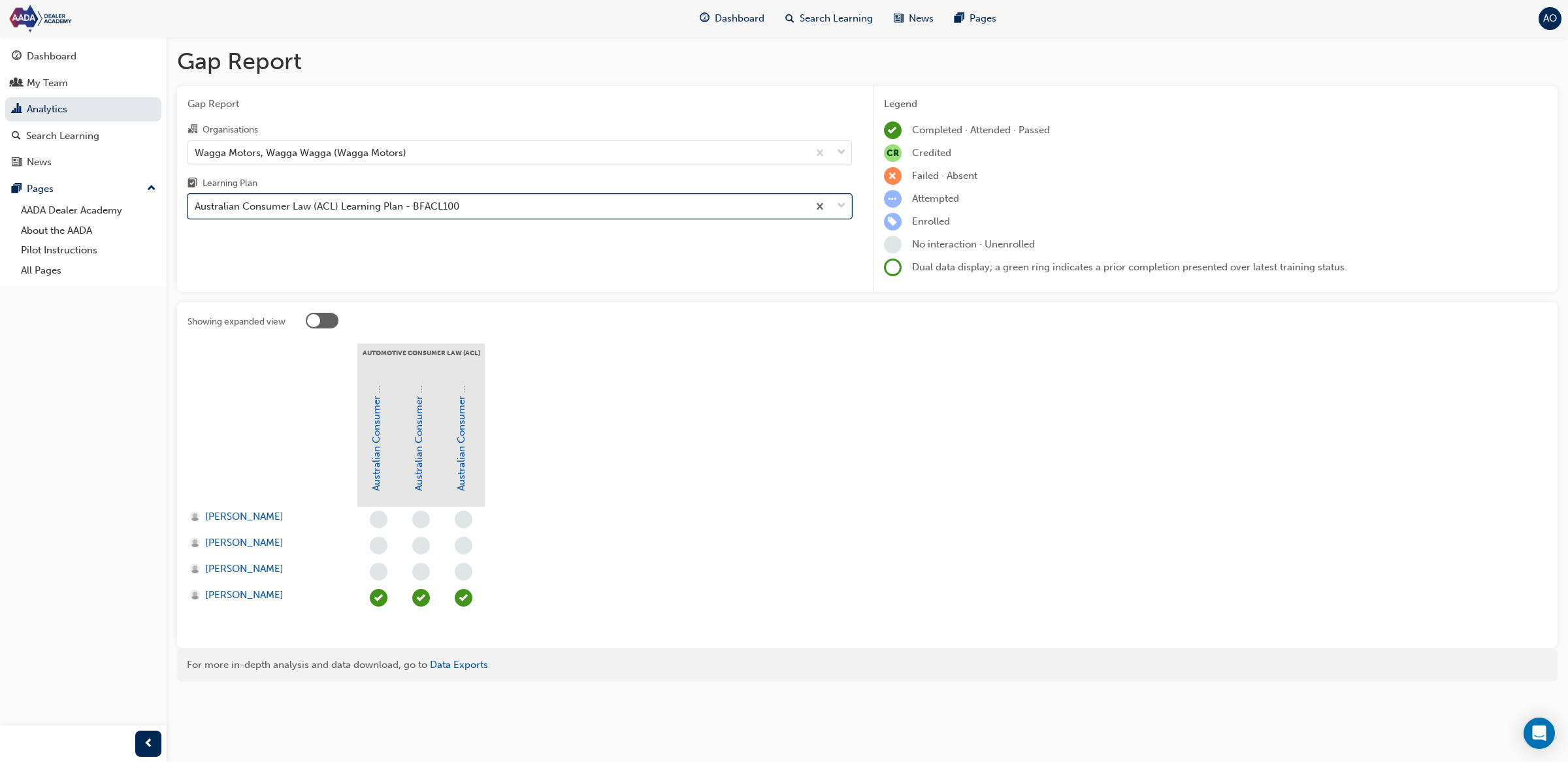
click at [379, 205] on div "Australian Consumer Law (ACL) Learning Plan - BFACL100" at bounding box center [327, 207] width 265 height 15
click at [196, 205] on input "Learning Plan option Australian Consumer Law (ACL) Learning Plan - BFACL100, se…" at bounding box center [194, 206] width 1 height 11
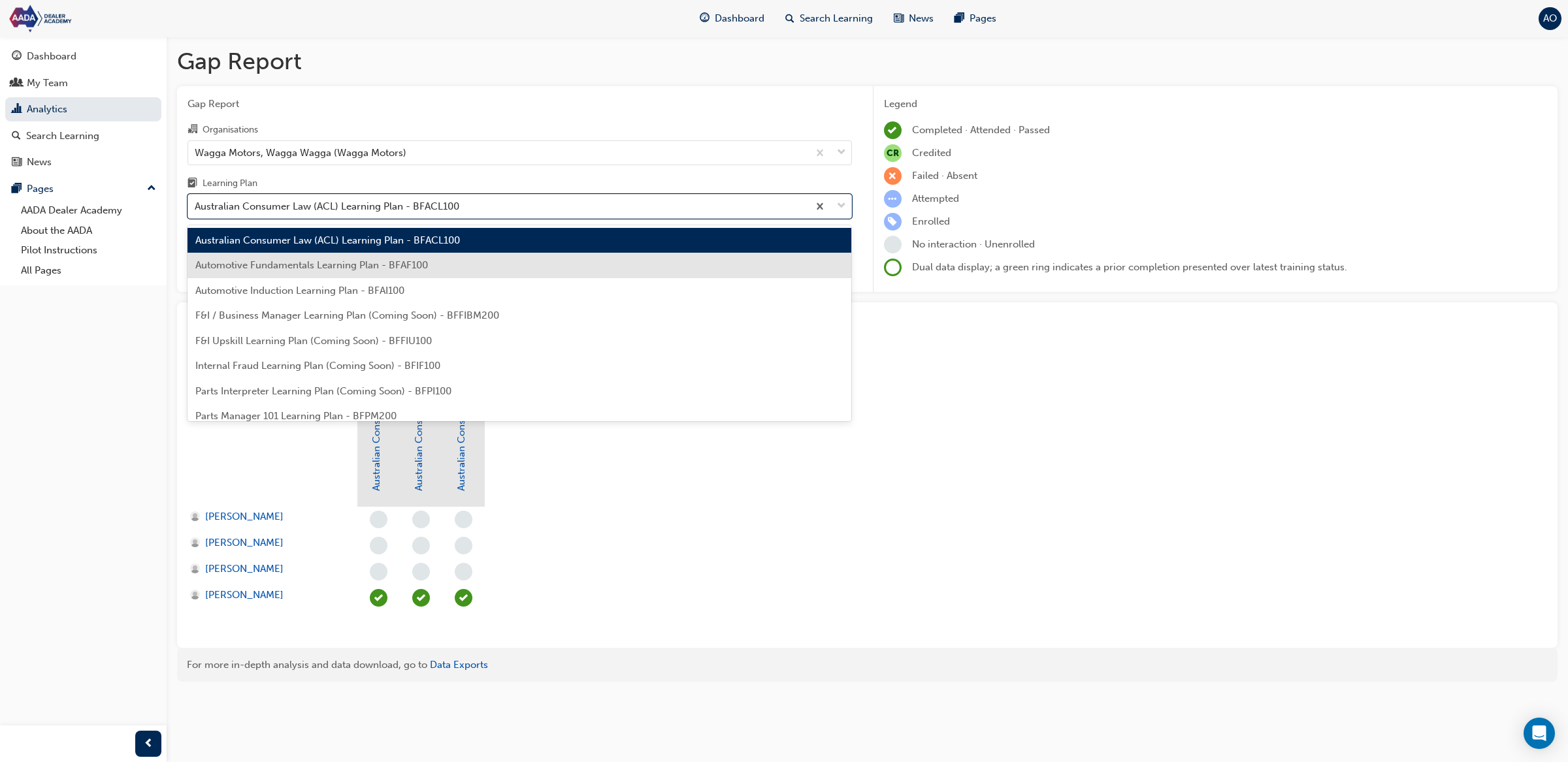
click at [373, 265] on span "Automotive Fundamentals Learning Plan - BFAF100" at bounding box center [311, 265] width 232 height 11
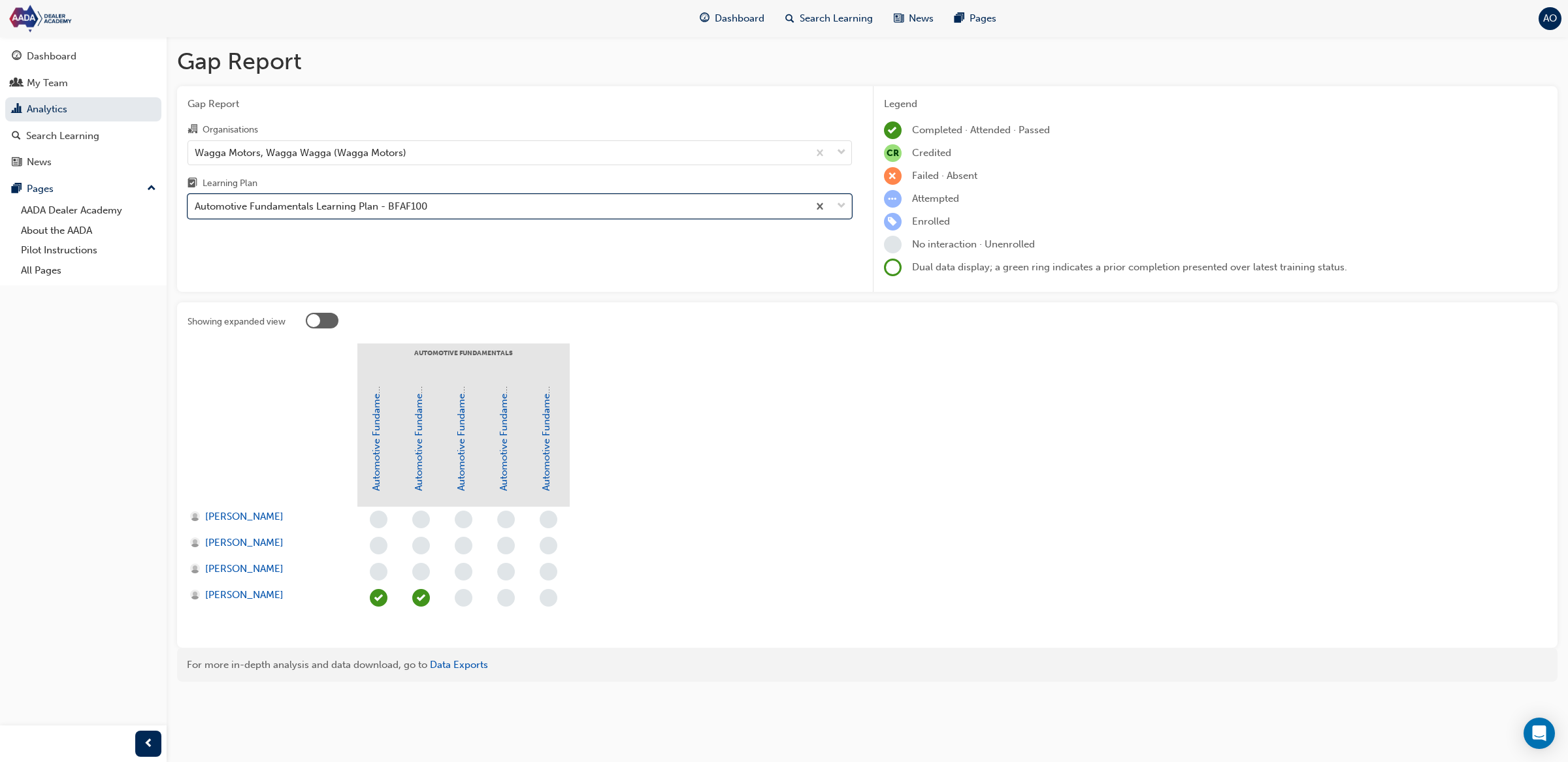
click at [375, 209] on div "Automotive Fundamentals Learning Plan - BFAF100" at bounding box center [310, 207] width 232 height 15
click at [196, 209] on input "Learning Plan option Automotive Fundamentals Learning Plan - BFAF100, selected.…" at bounding box center [194, 206] width 1 height 11
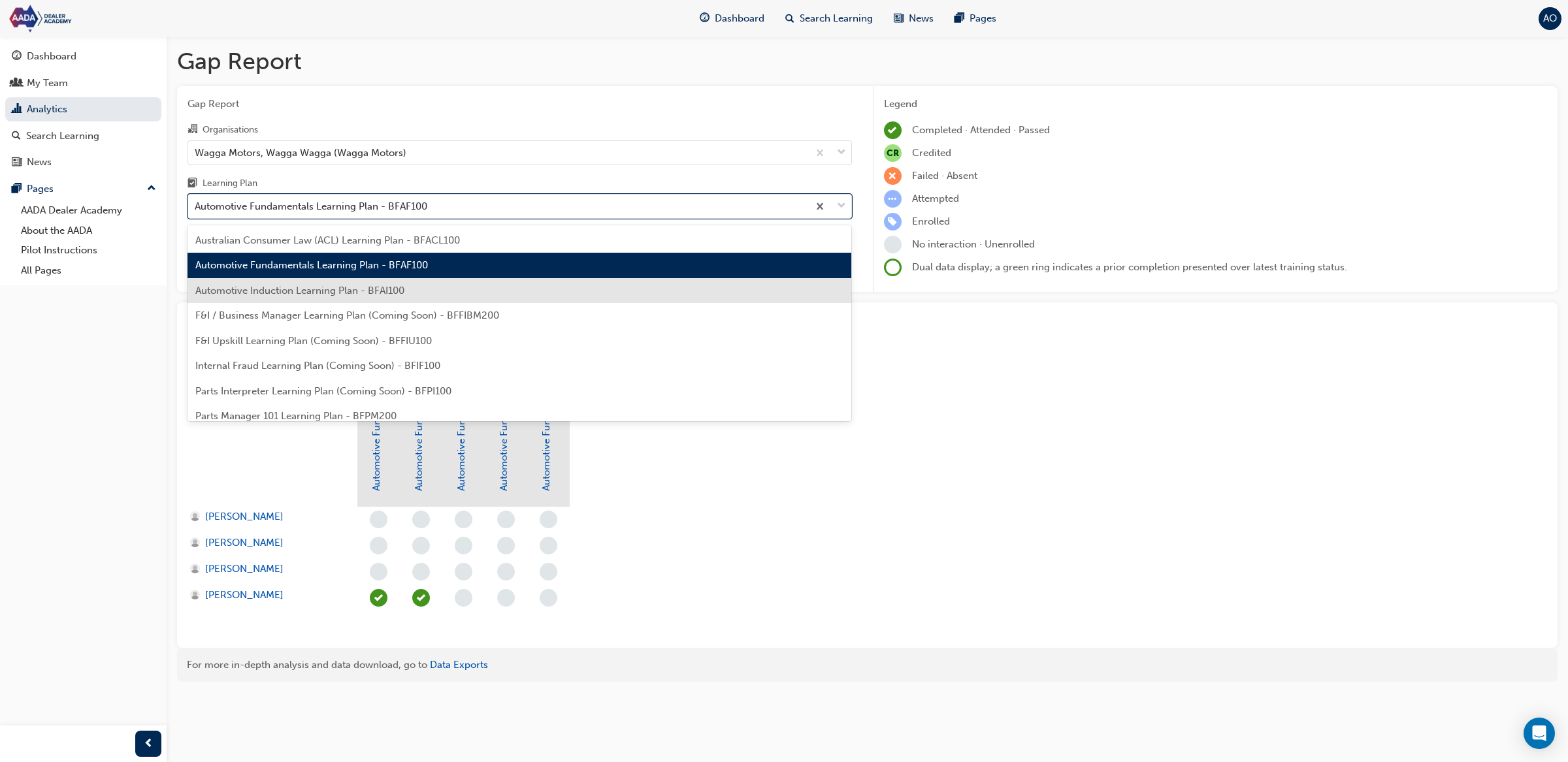
drag, startPoint x: 373, startPoint y: 290, endPoint x: 376, endPoint y: 268, distance: 22.2
click at [373, 290] on span "Automotive Induction Learning Plan - BFAI100" at bounding box center [299, 290] width 209 height 11
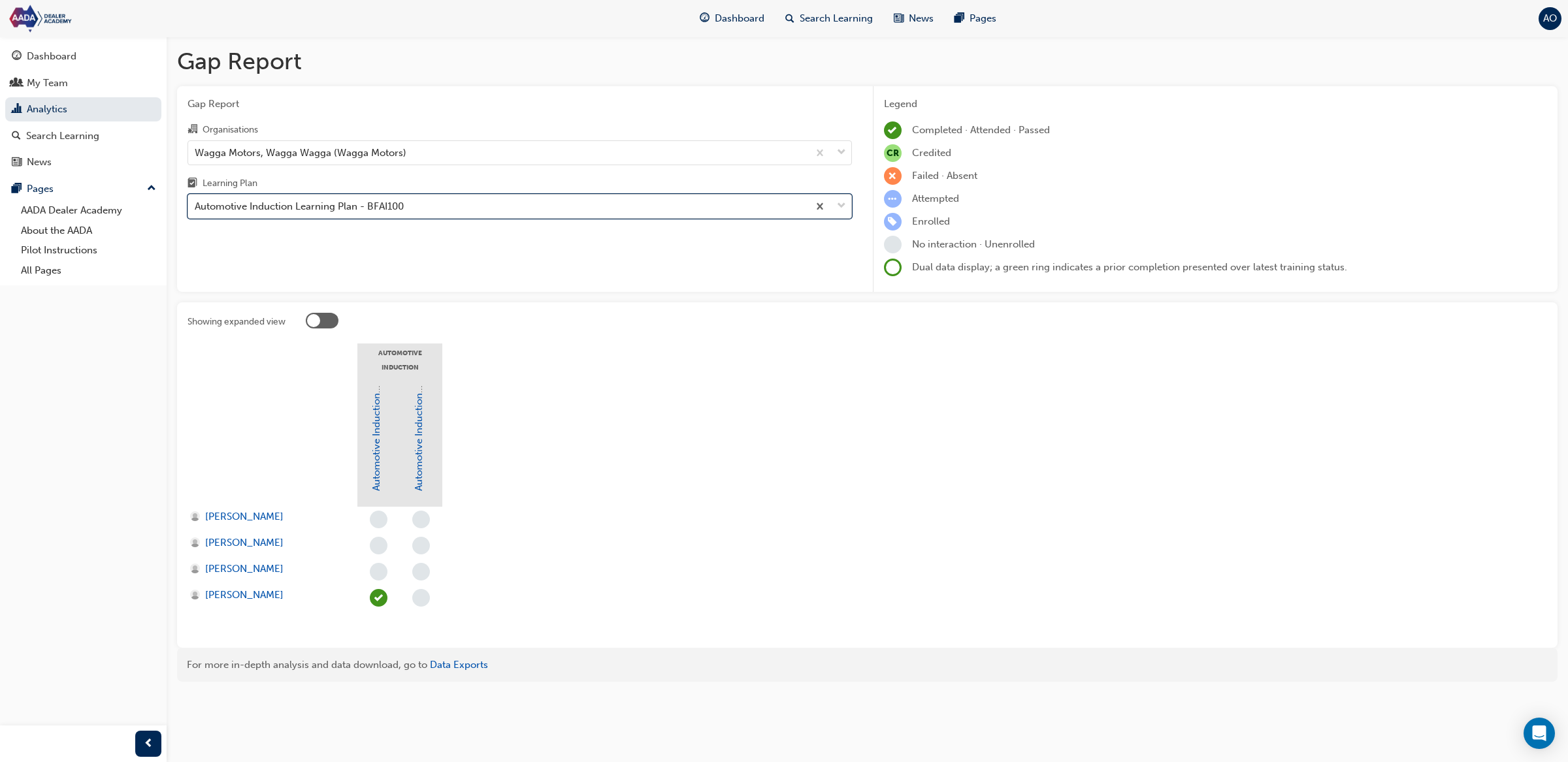
click at [378, 217] on div "Automotive Induction Learning Plan - BFAI100" at bounding box center [498, 207] width 620 height 23
click at [196, 212] on input "Learning Plan option Automotive Induction Learning Plan - BFAI100, selected. 0 …" at bounding box center [194, 206] width 1 height 11
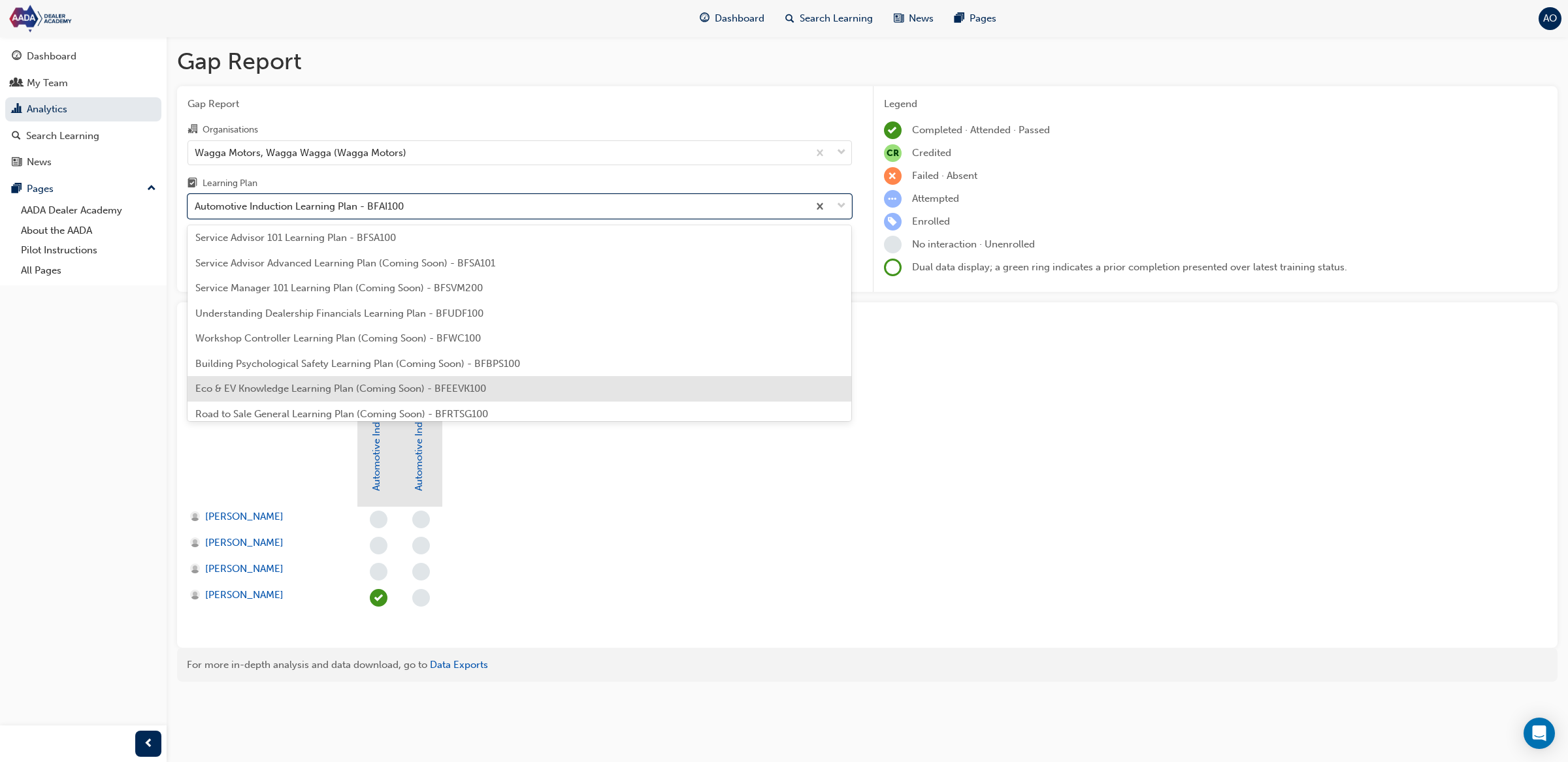
scroll to position [286, 0]
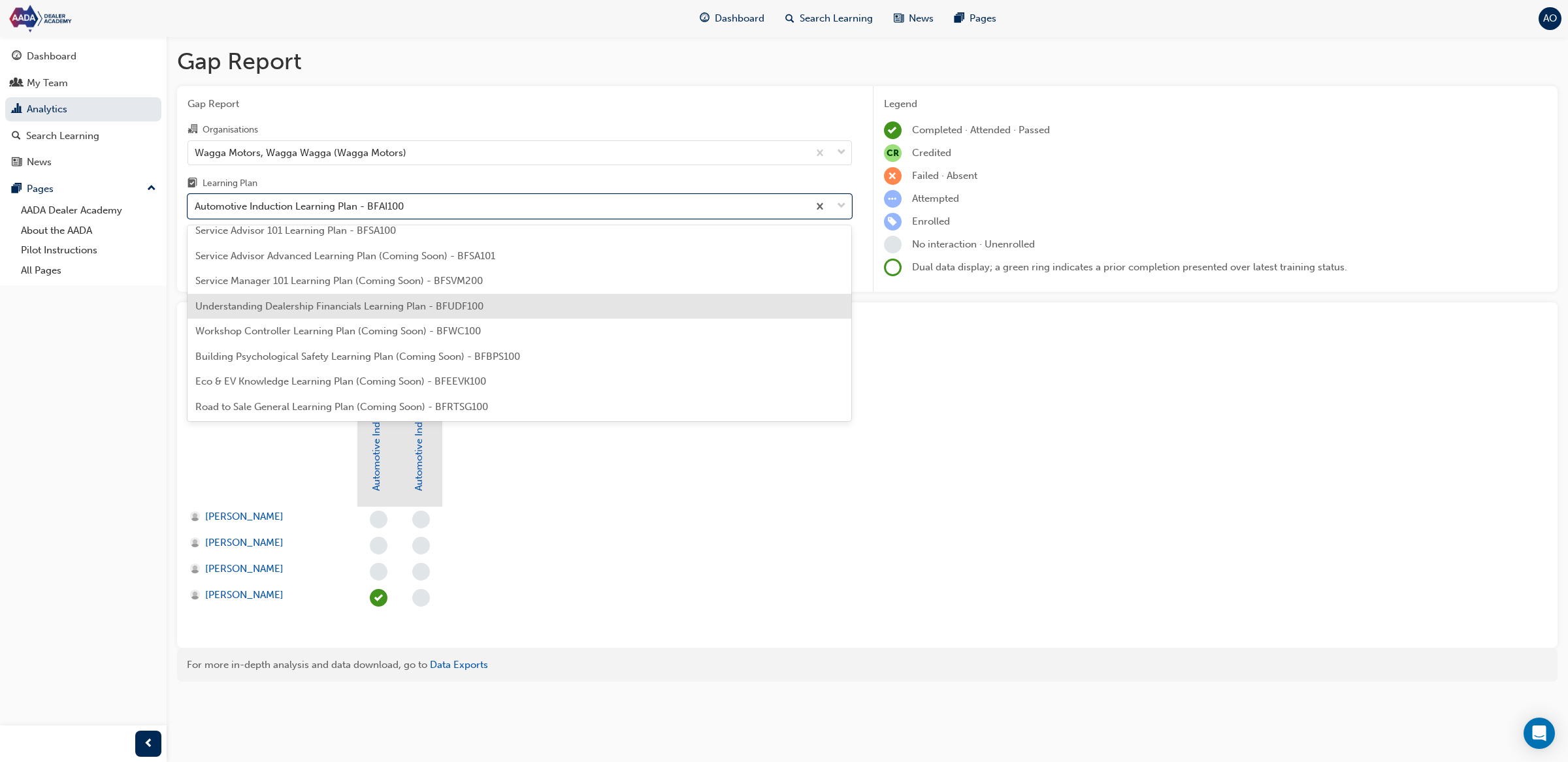
click at [388, 301] on span "Understanding Dealership Financials Learning Plan - BFUDF100" at bounding box center [339, 306] width 288 height 11
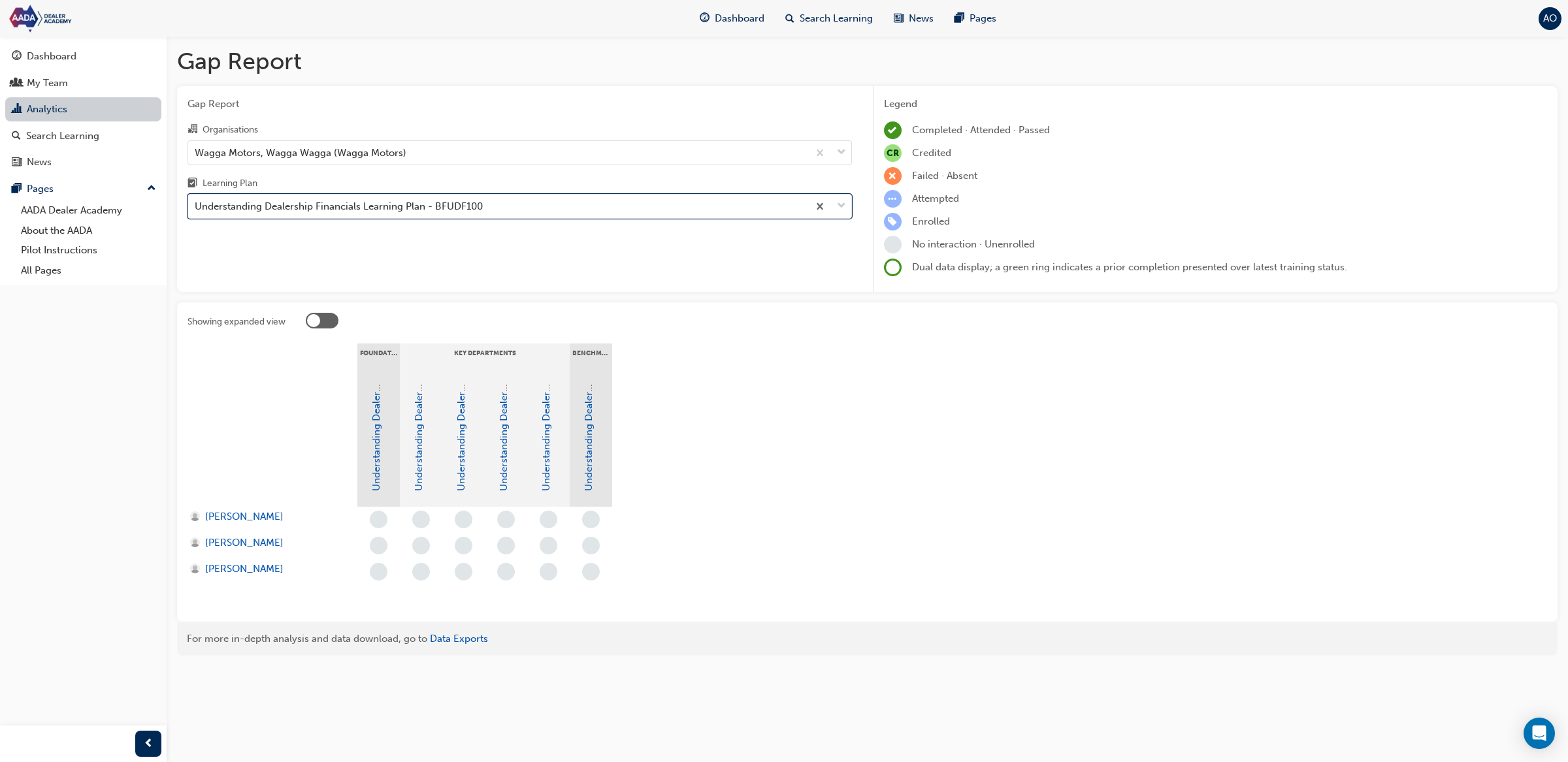
click at [142, 111] on link "Analytics" at bounding box center [83, 109] width 156 height 24
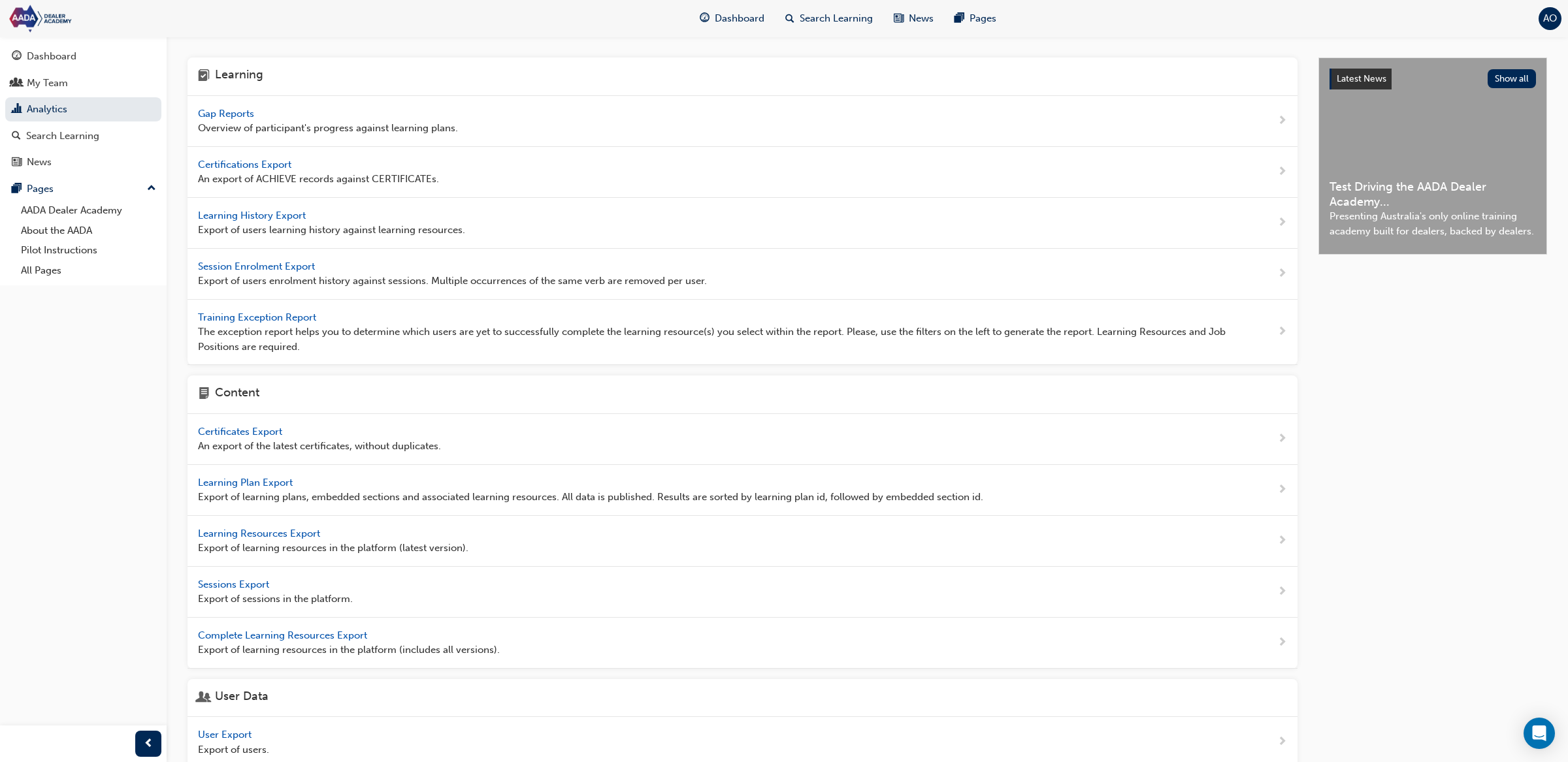
click at [285, 213] on span "Learning History Export" at bounding box center [253, 215] width 110 height 11
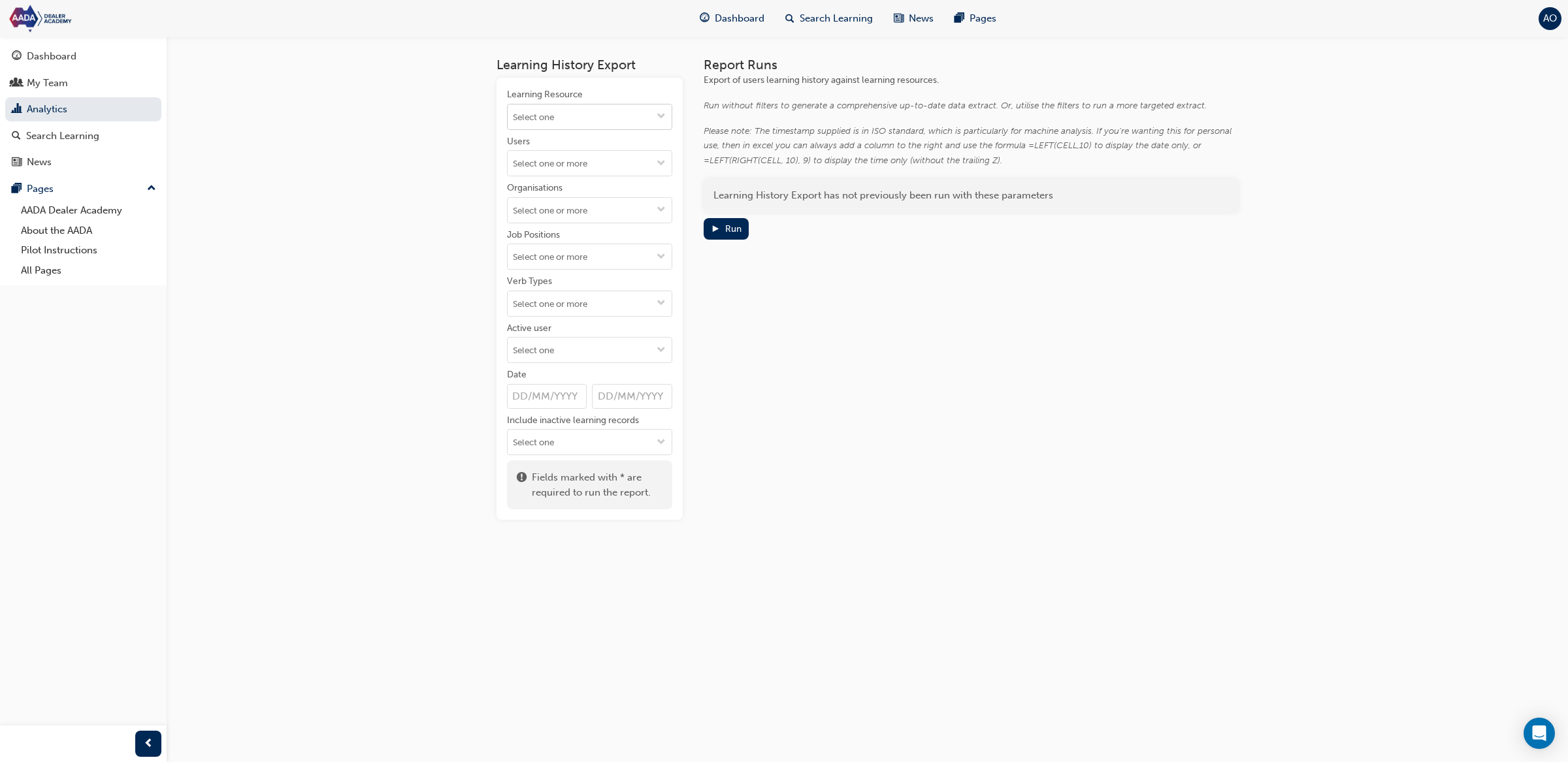
click at [599, 109] on input "Learning Resource" at bounding box center [590, 117] width 164 height 25
click at [671, 73] on div "Learning History Export Learning Resource No results, type at least 1 character…" at bounding box center [589, 289] width 186 height 463
click at [611, 358] on input "Active user" at bounding box center [590, 351] width 164 height 25
click at [592, 303] on input "Verb Types" at bounding box center [590, 304] width 164 height 25
type input "com"
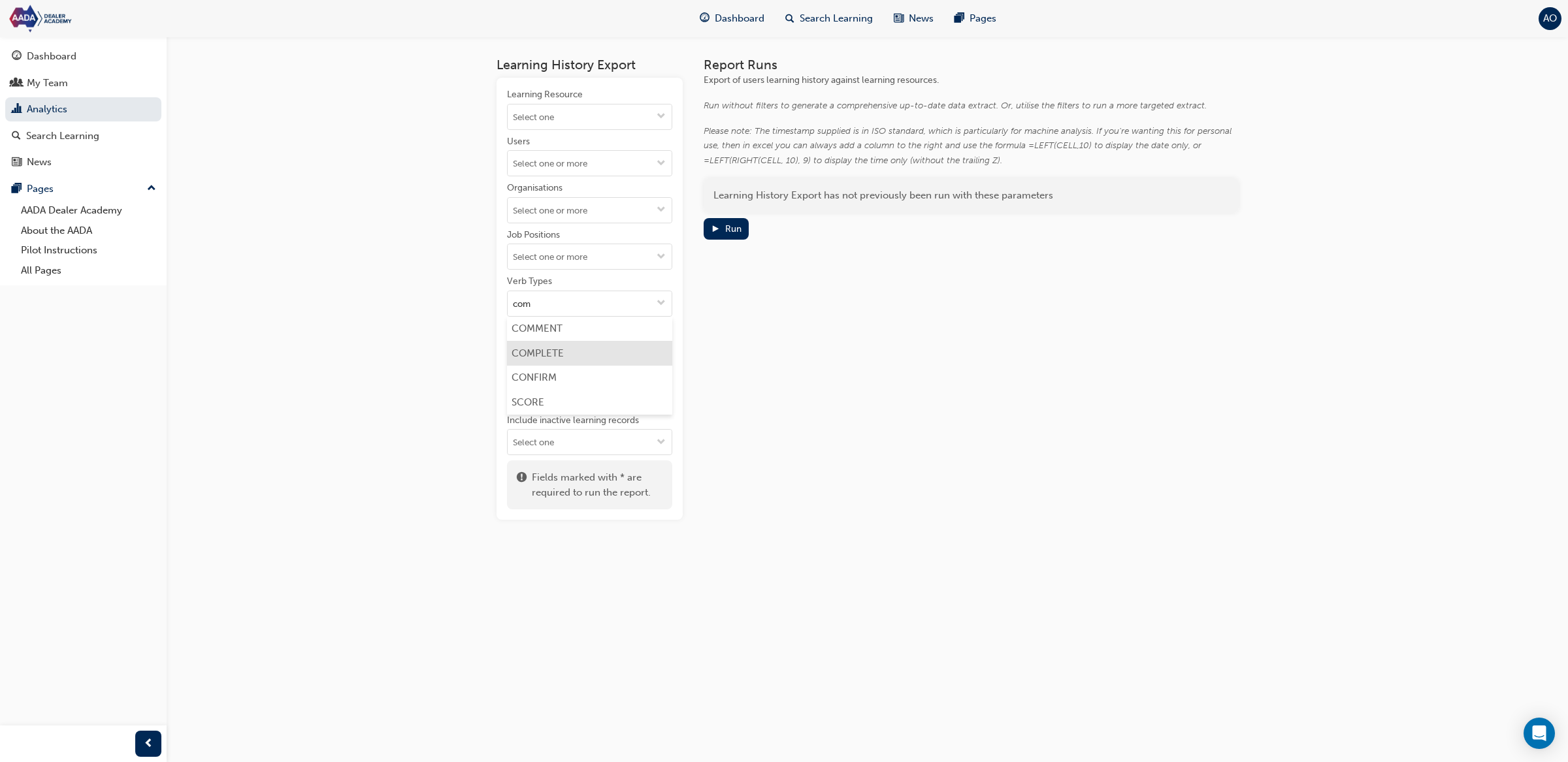
click at [601, 349] on li "COMPLETE" at bounding box center [589, 353] width 165 height 25
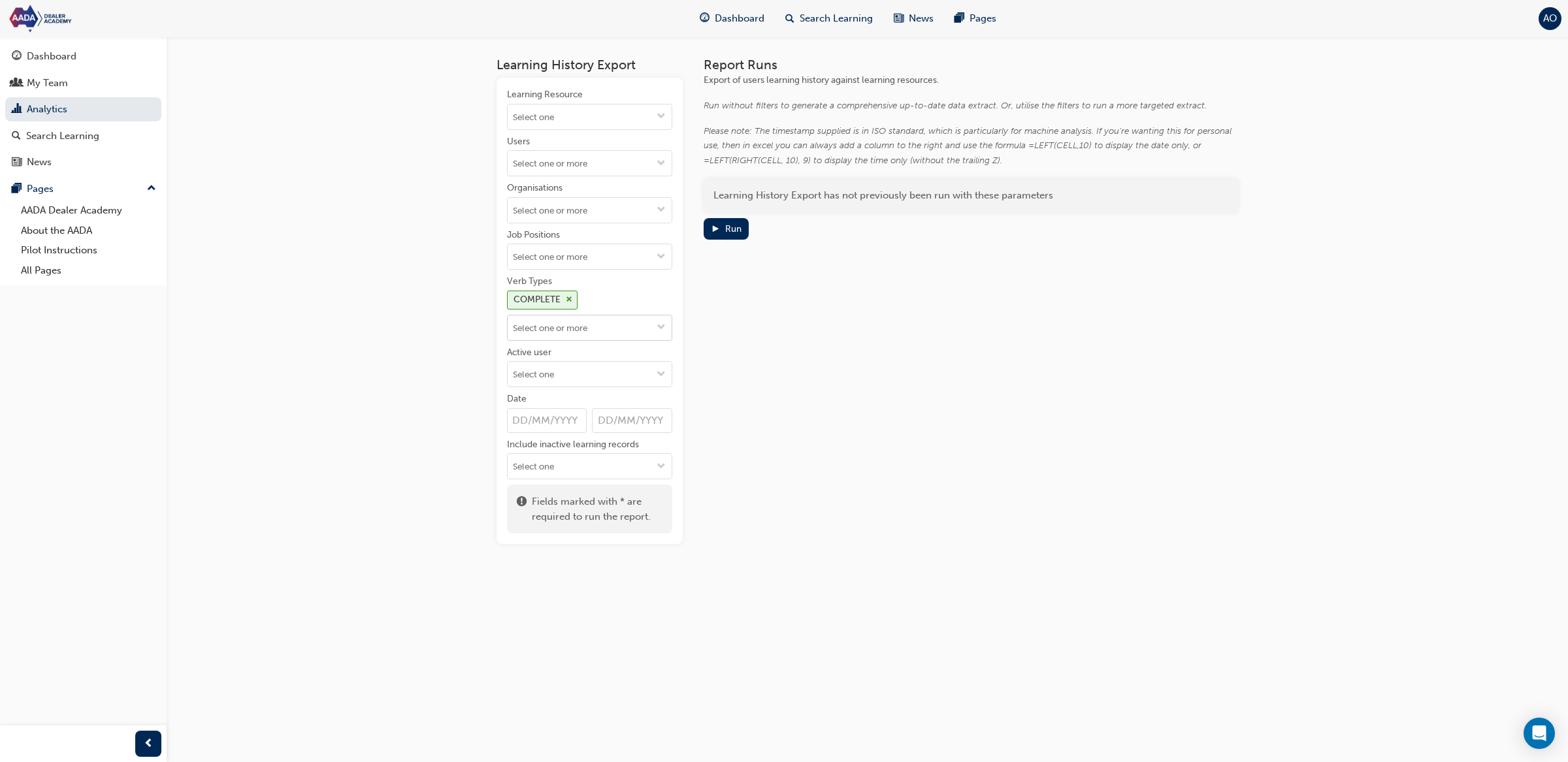
click at [604, 330] on input "Verb Types COMPLETE" at bounding box center [590, 328] width 164 height 25
type input "atten"
click at [616, 351] on li "ATTEND" at bounding box center [589, 353] width 165 height 25
click at [614, 333] on input "Verb Types COMPLETE ATTEND" at bounding box center [590, 328] width 164 height 25
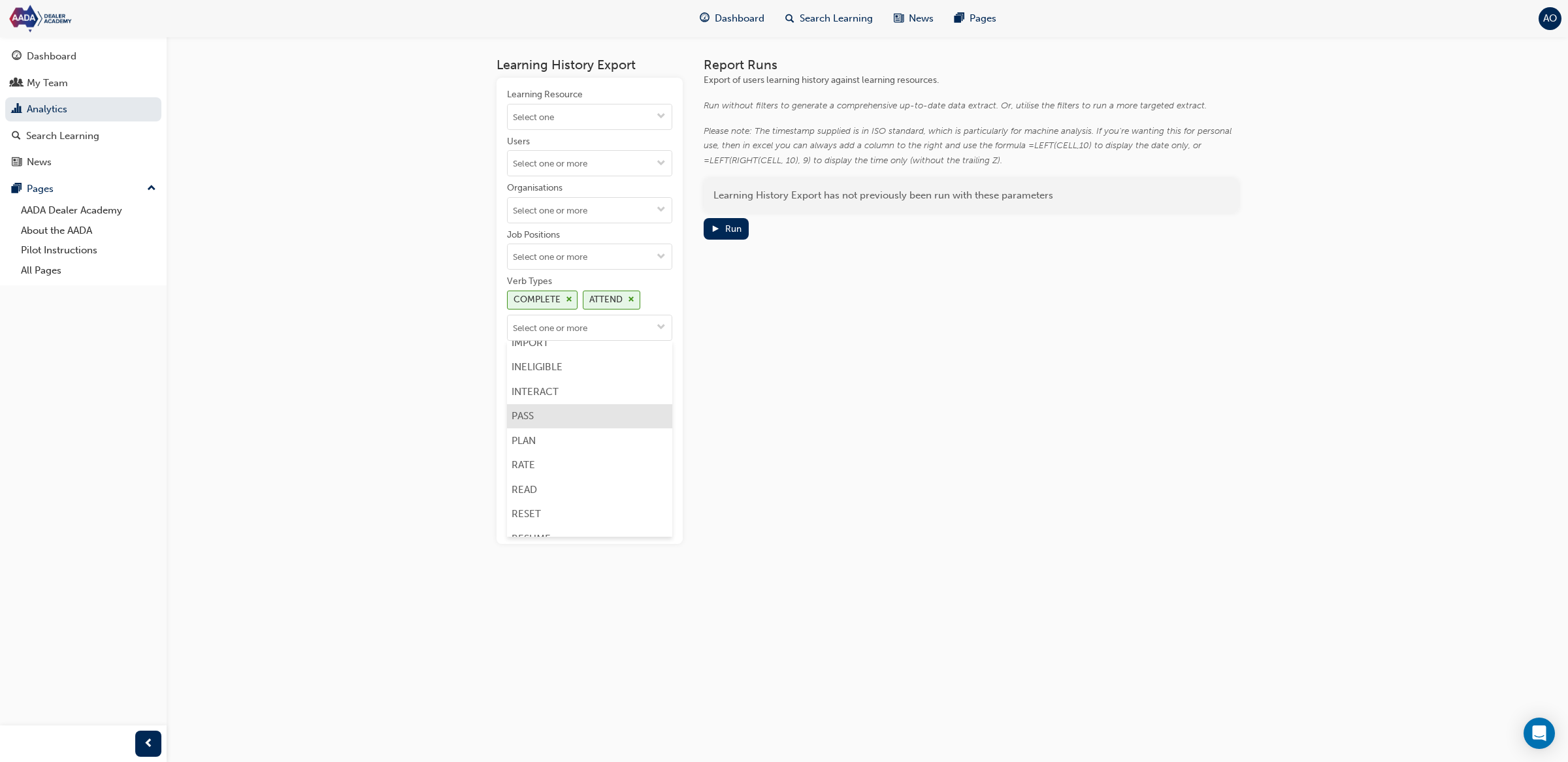
click at [629, 412] on li "PASS" at bounding box center [589, 417] width 165 height 25
click at [631, 302] on span "cross-icon" at bounding box center [630, 299] width 6 height 8
click at [732, 225] on div "Run" at bounding box center [733, 229] width 16 height 11
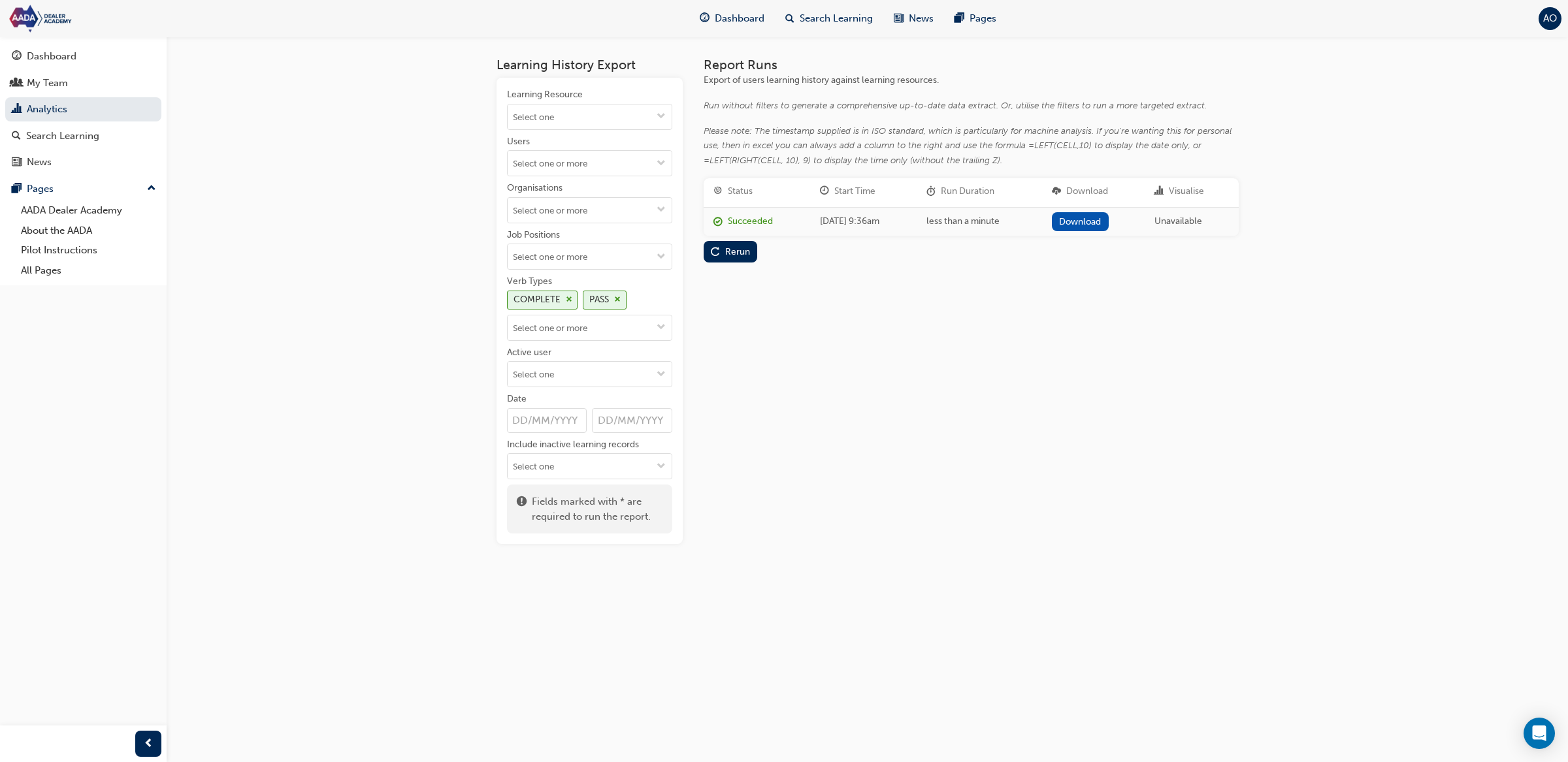
click at [1089, 220] on link "Download" at bounding box center [1080, 221] width 57 height 19
